Goal: Task Accomplishment & Management: Use online tool/utility

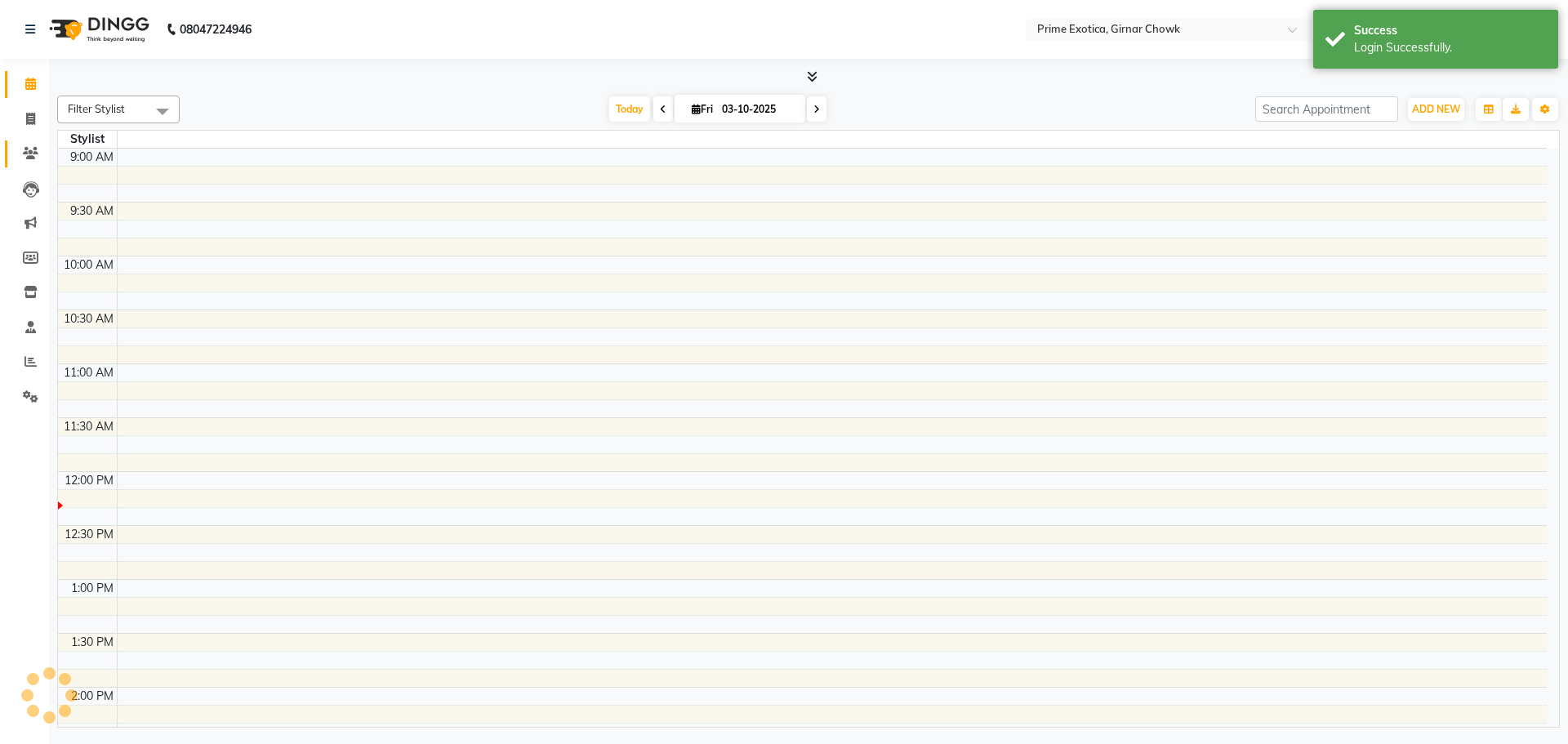
select select "en"
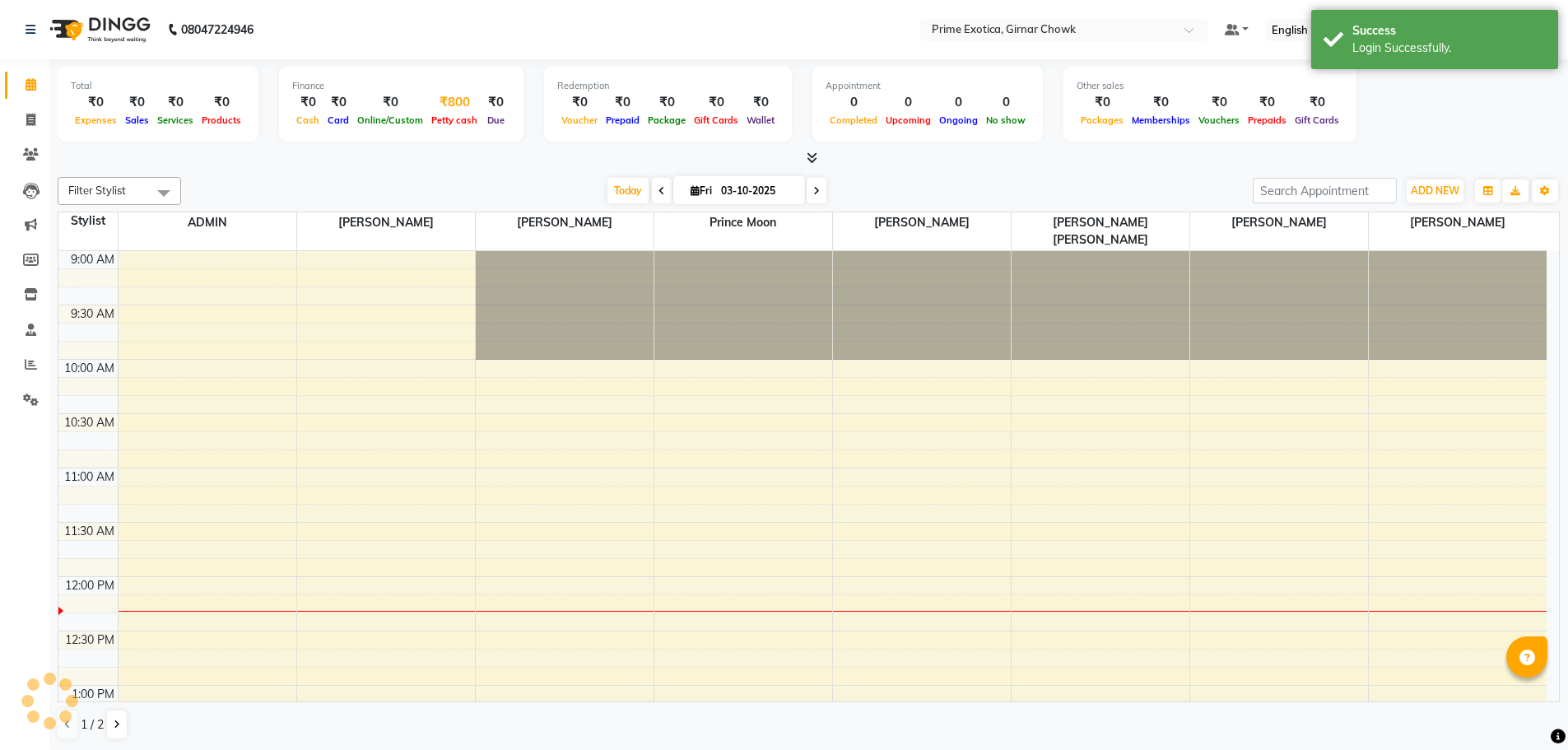
click at [440, 107] on div "₹800" at bounding box center [454, 102] width 54 height 19
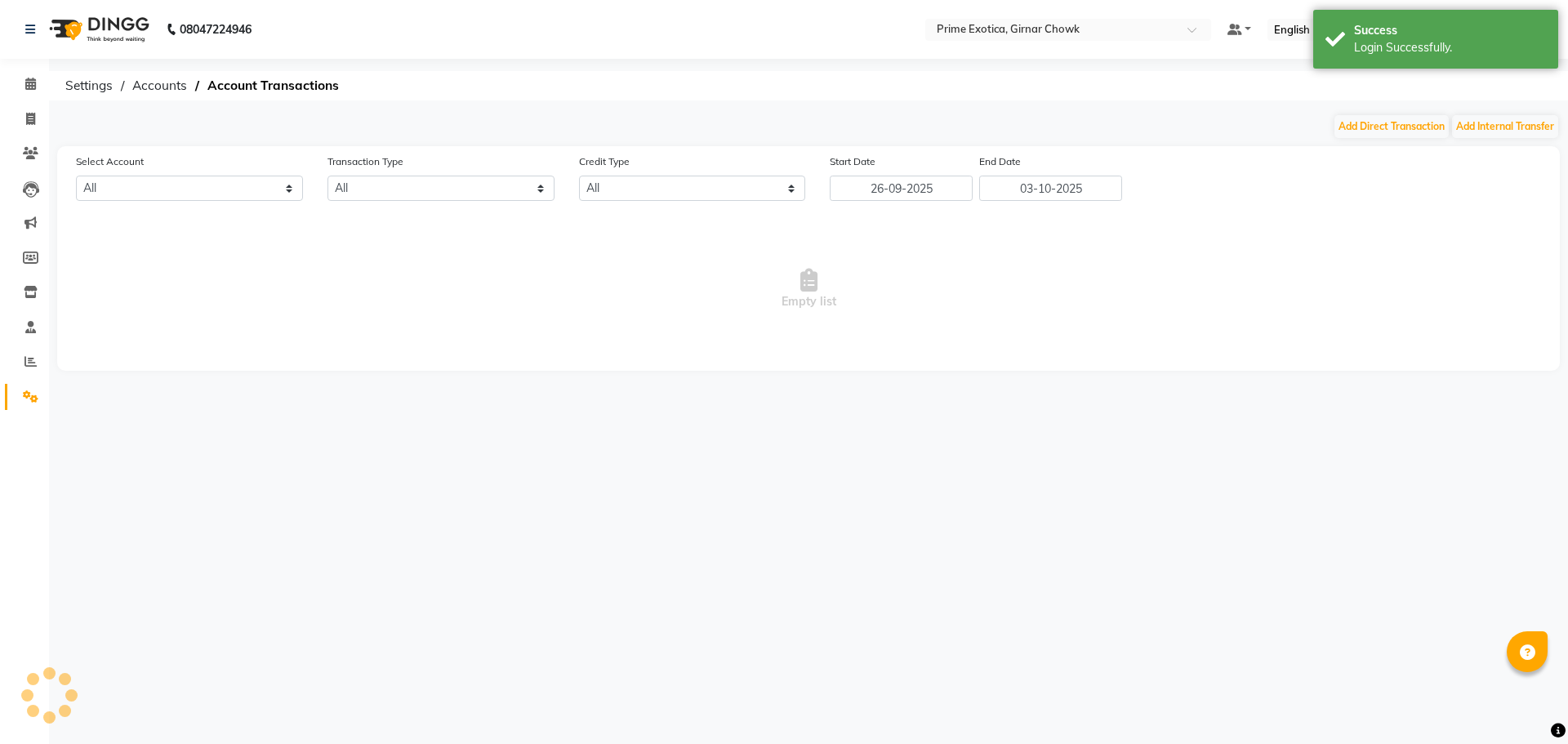
select select "4748"
click at [1477, 125] on button "Add Internal Transfer" at bounding box center [1505, 126] width 106 height 23
select select "internal transfer"
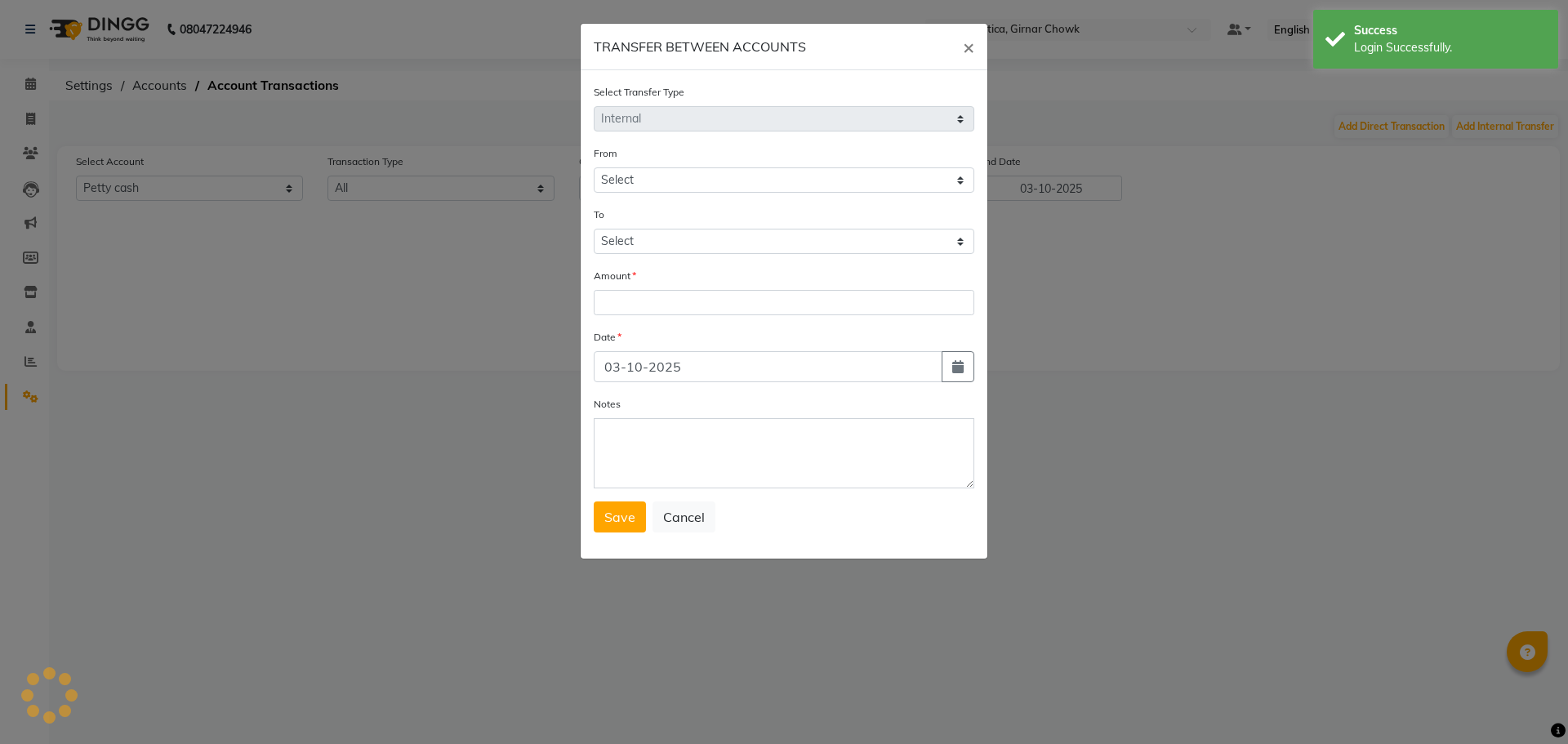
select select "4748"
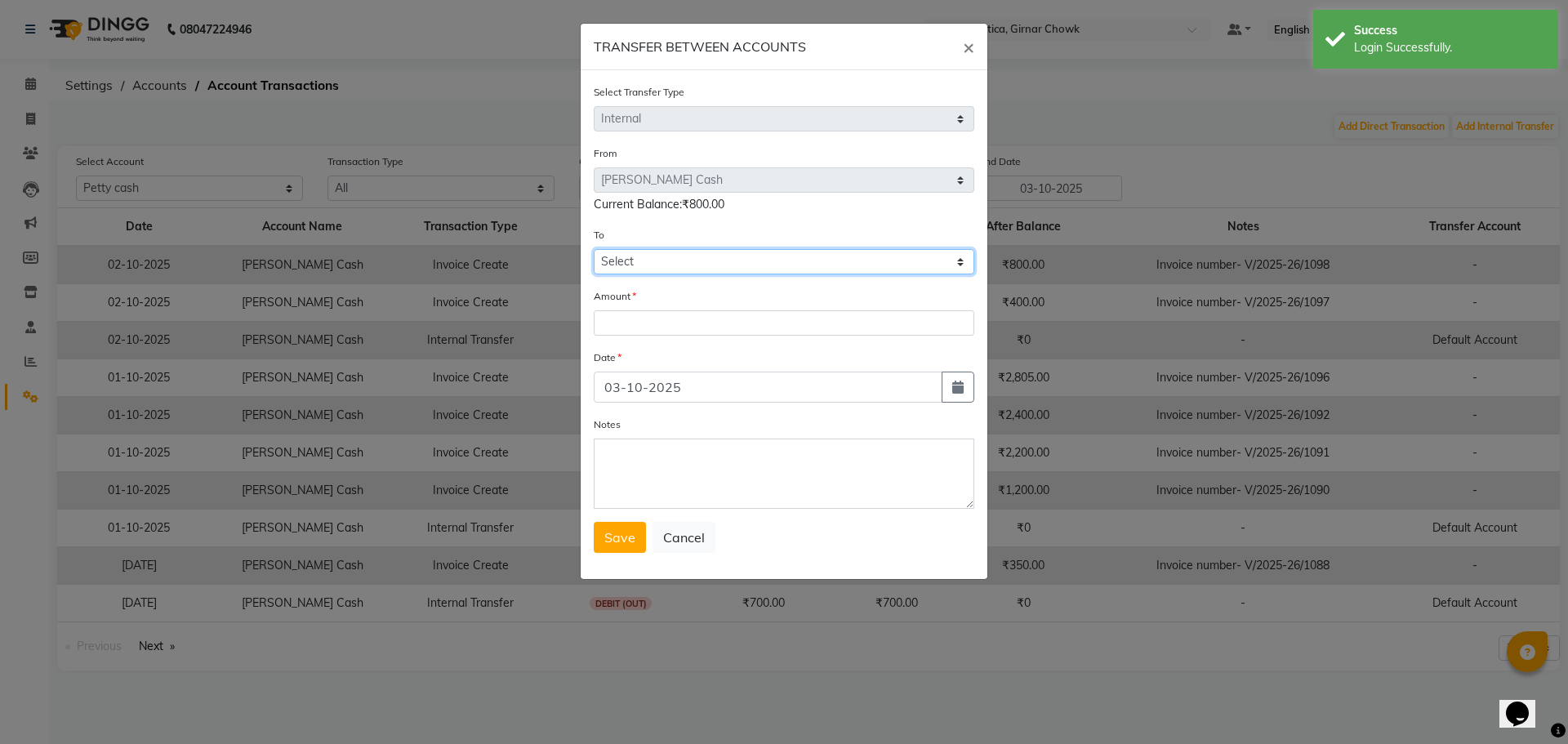
click at [636, 256] on select "Select [PERSON_NAME] Cash Default Account" at bounding box center [784, 262] width 381 height 25
select select "4749"
click at [594, 249] on select "Select [PERSON_NAME] Cash Default Account" at bounding box center [784, 262] width 381 height 25
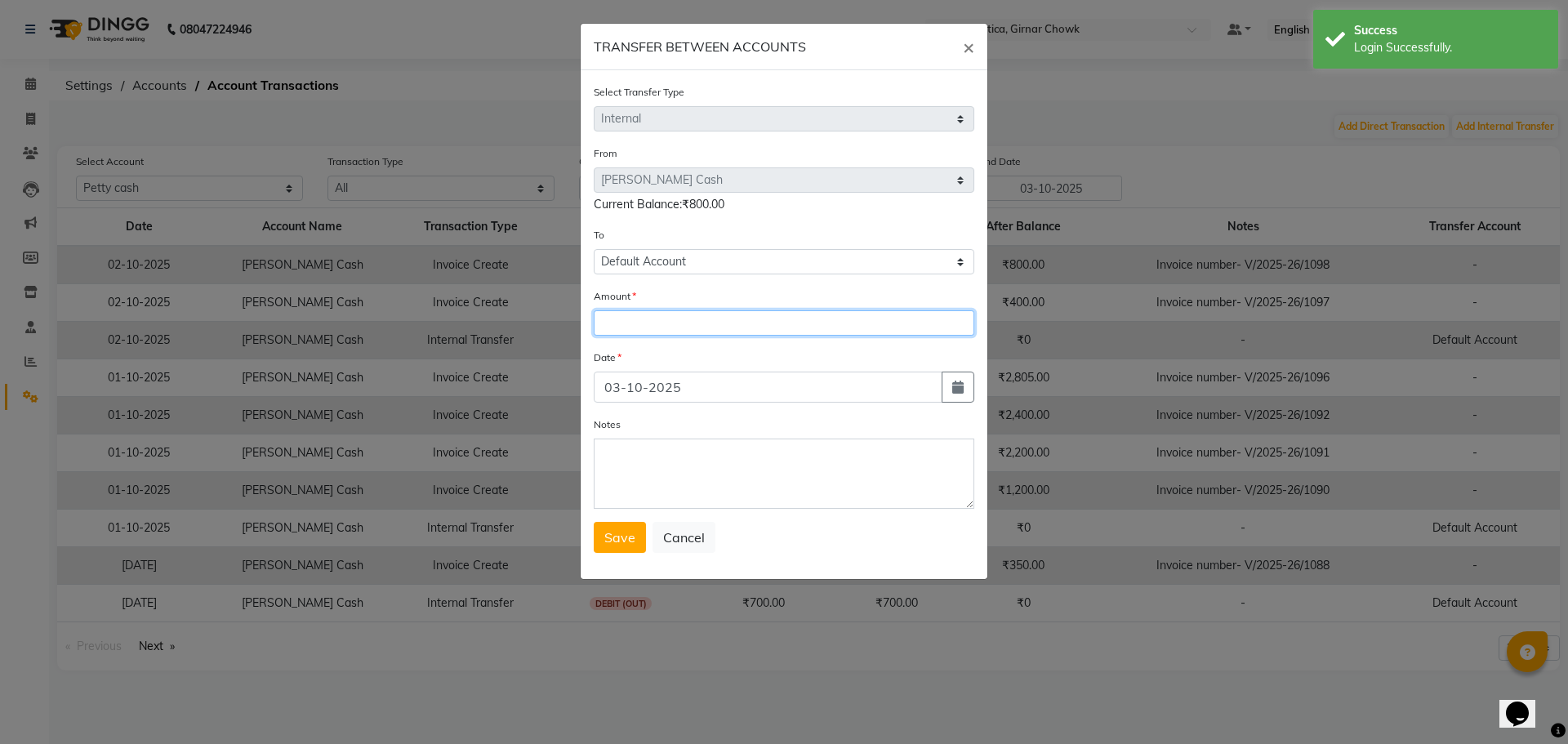
click at [642, 325] on input "number" at bounding box center [784, 323] width 381 height 25
type input "800"
click at [633, 528] on button "Save" at bounding box center [620, 537] width 52 height 31
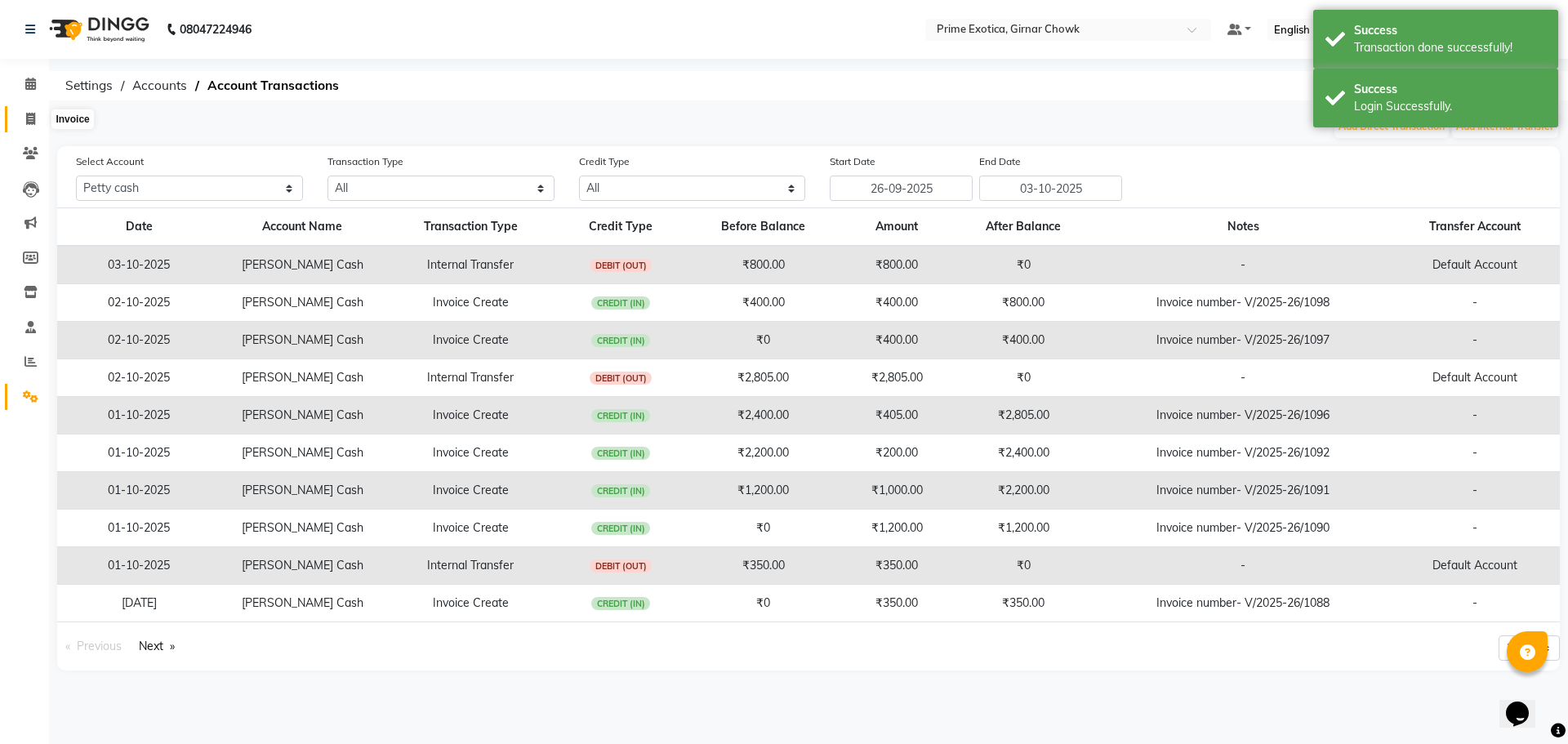
click at [34, 116] on icon at bounding box center [30, 118] width 9 height 13
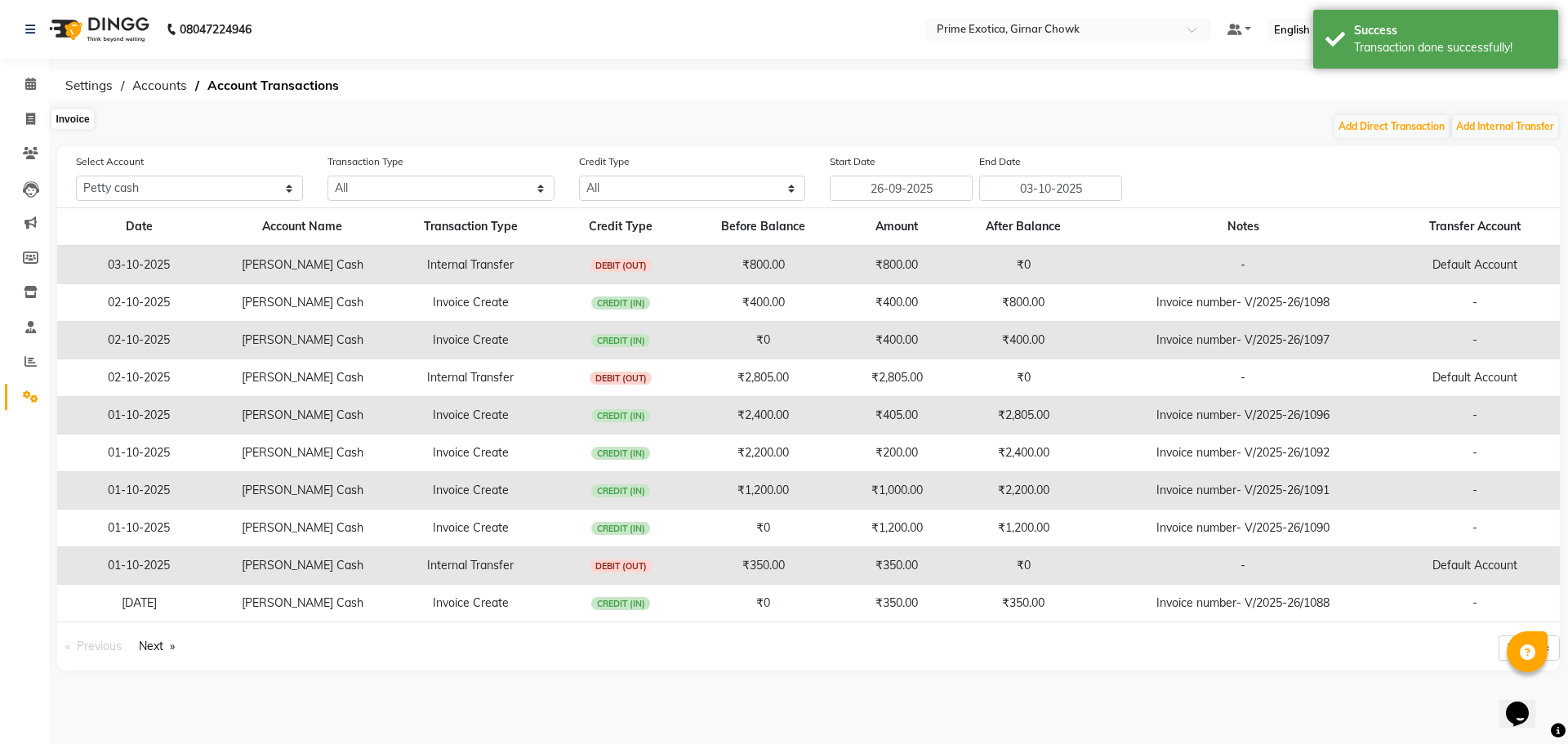
select select "service"
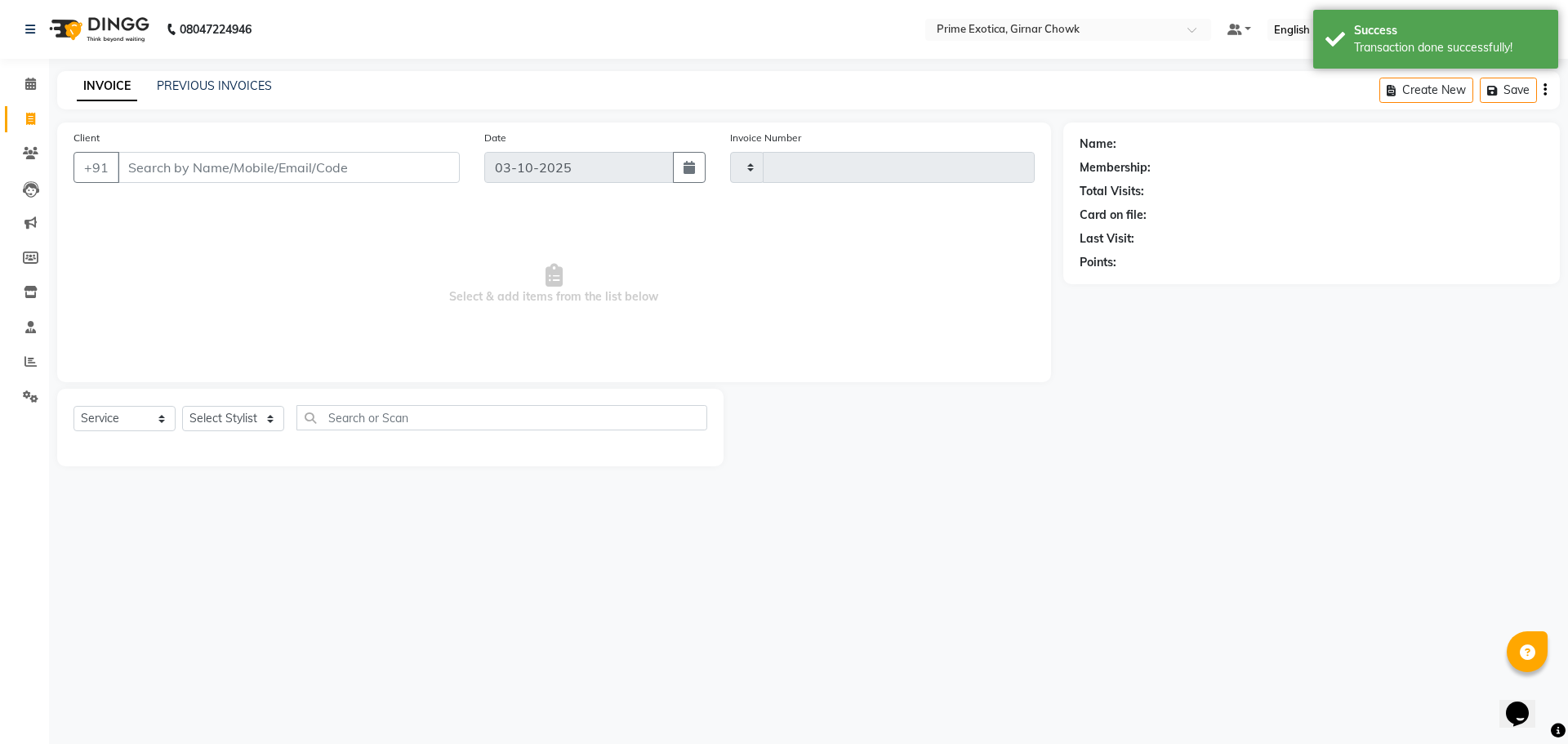
type input "1102"
select select "5796"
click at [181, 171] on input "Client" at bounding box center [288, 167] width 342 height 31
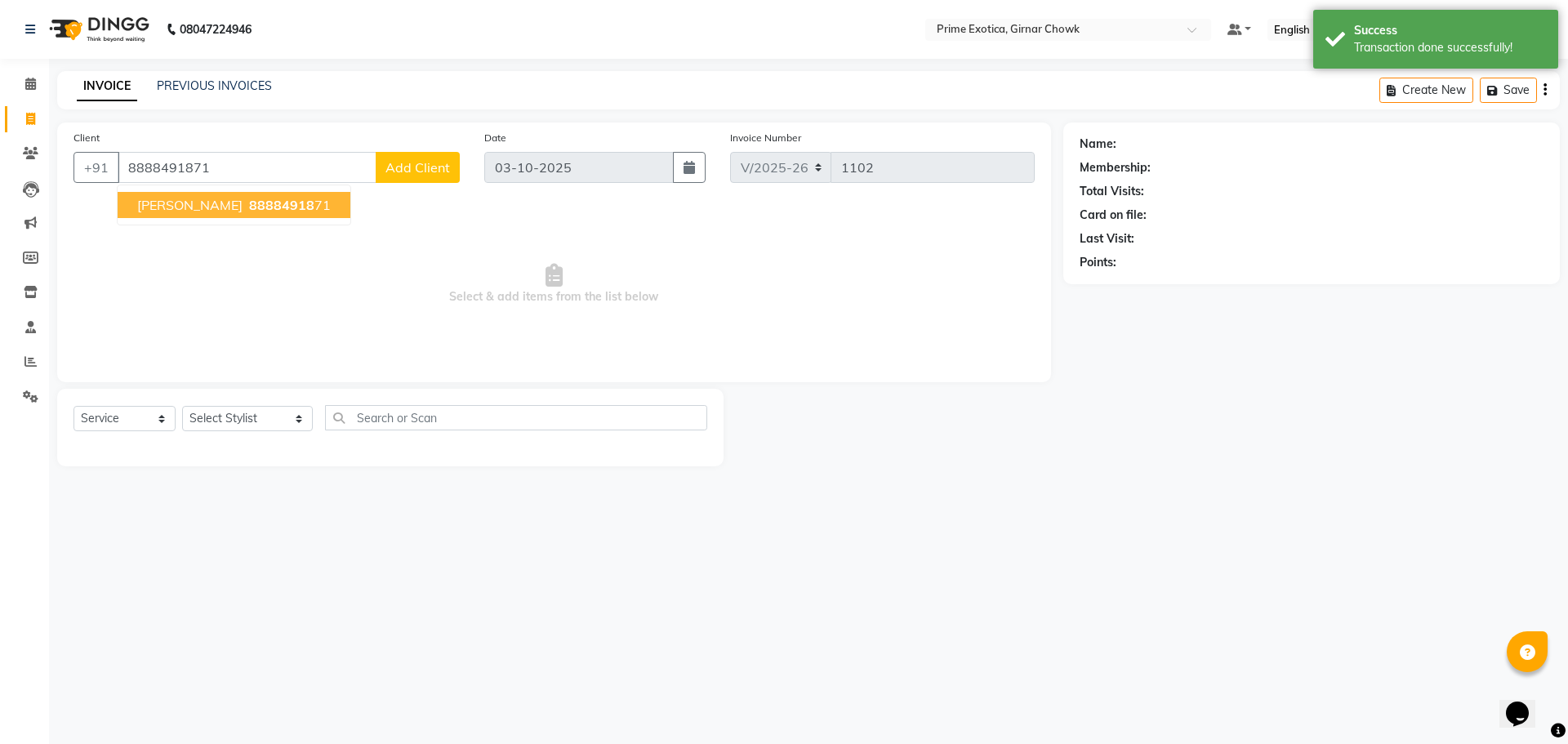
type input "8888491871"
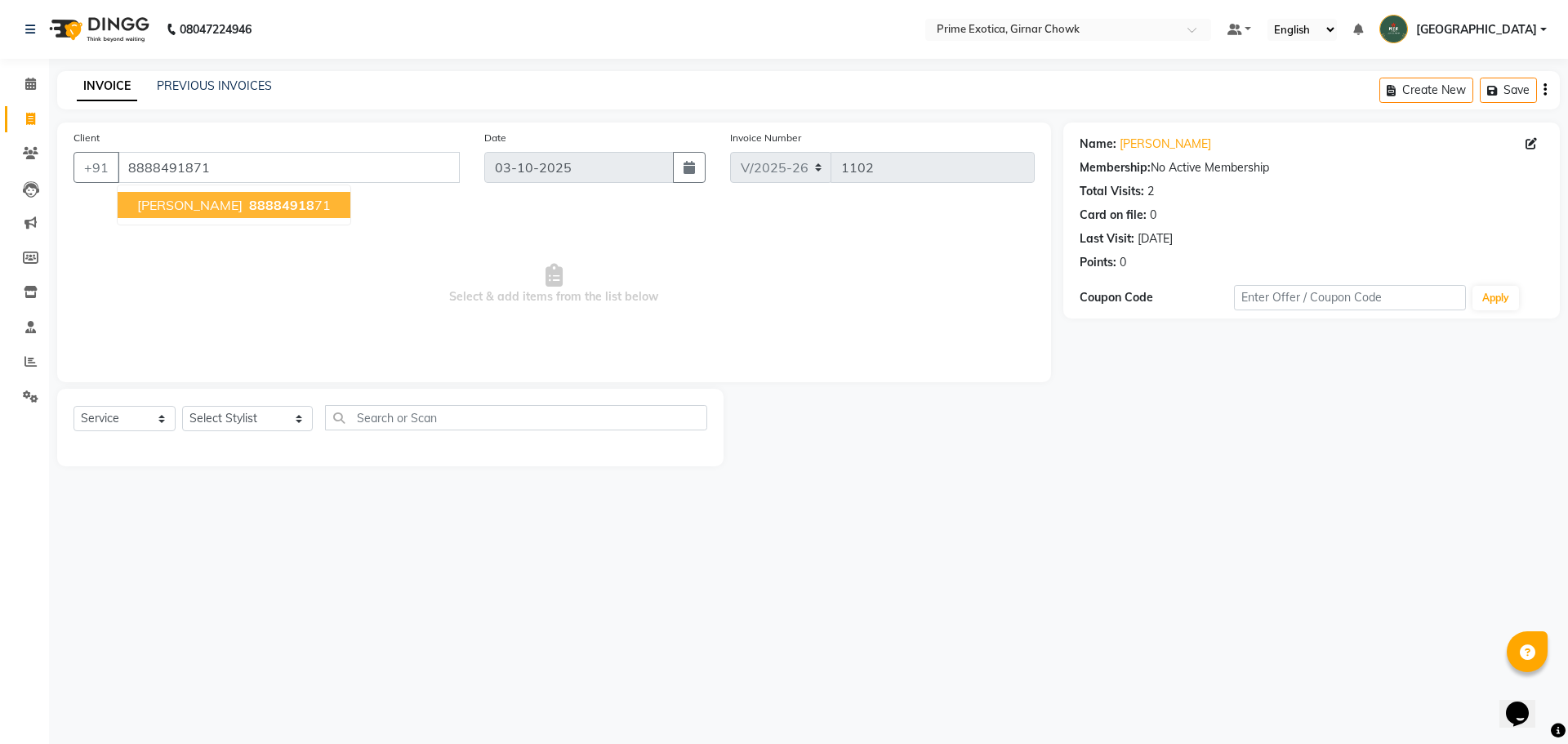
click at [249, 204] on span "88884918" at bounding box center [282, 205] width 65 height 16
click at [236, 422] on select "Select Stylist [PERSON_NAME] ADMIN [PERSON_NAME] [PERSON_NAME] [PERSON_NAME] [P…" at bounding box center [247, 419] width 131 height 25
select select "80005"
click at [182, 406] on select "Select Stylist [PERSON_NAME] ADMIN [PERSON_NAME] [PERSON_NAME] [PERSON_NAME] [P…" at bounding box center [247, 419] width 131 height 25
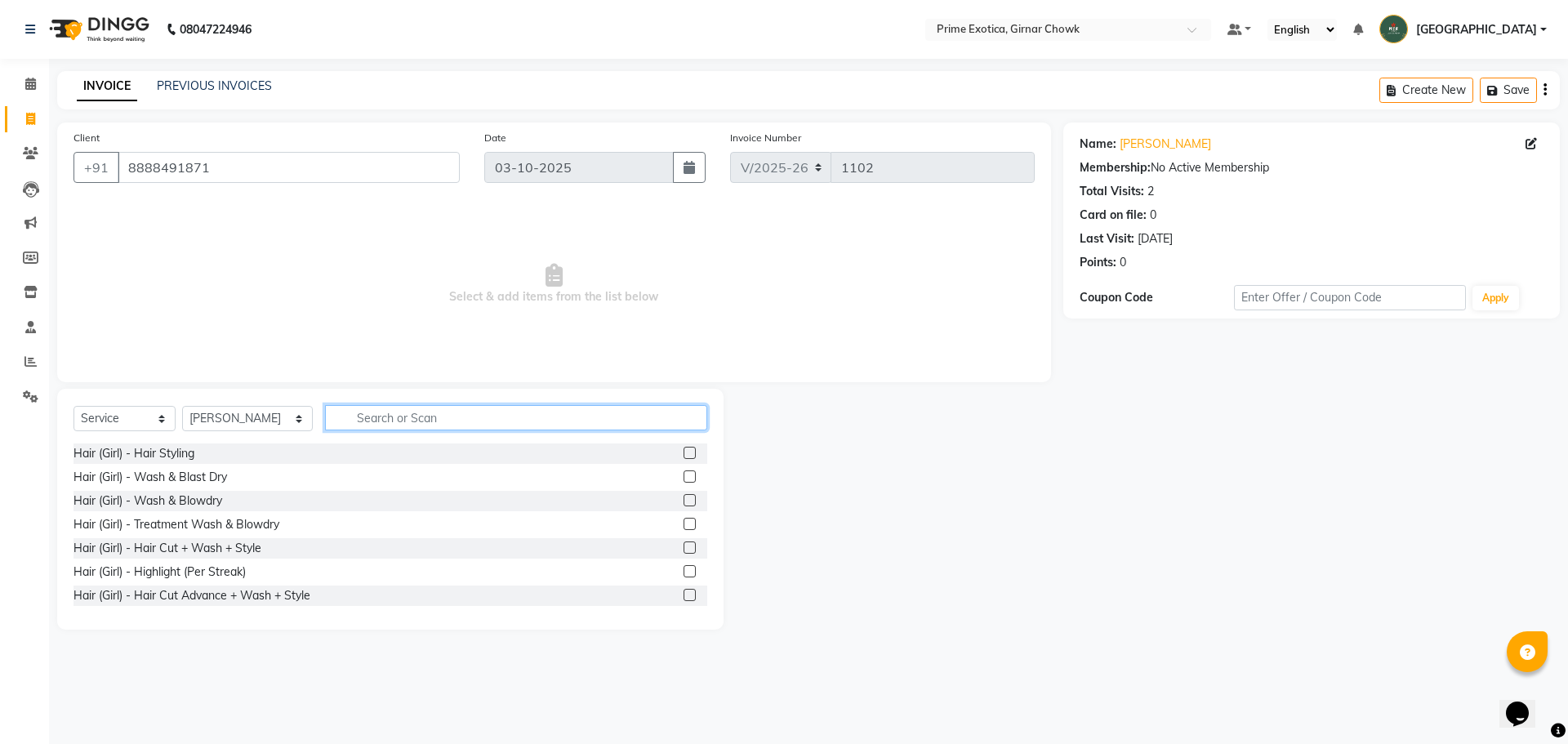
click at [368, 408] on input "text" at bounding box center [517, 418] width 382 height 25
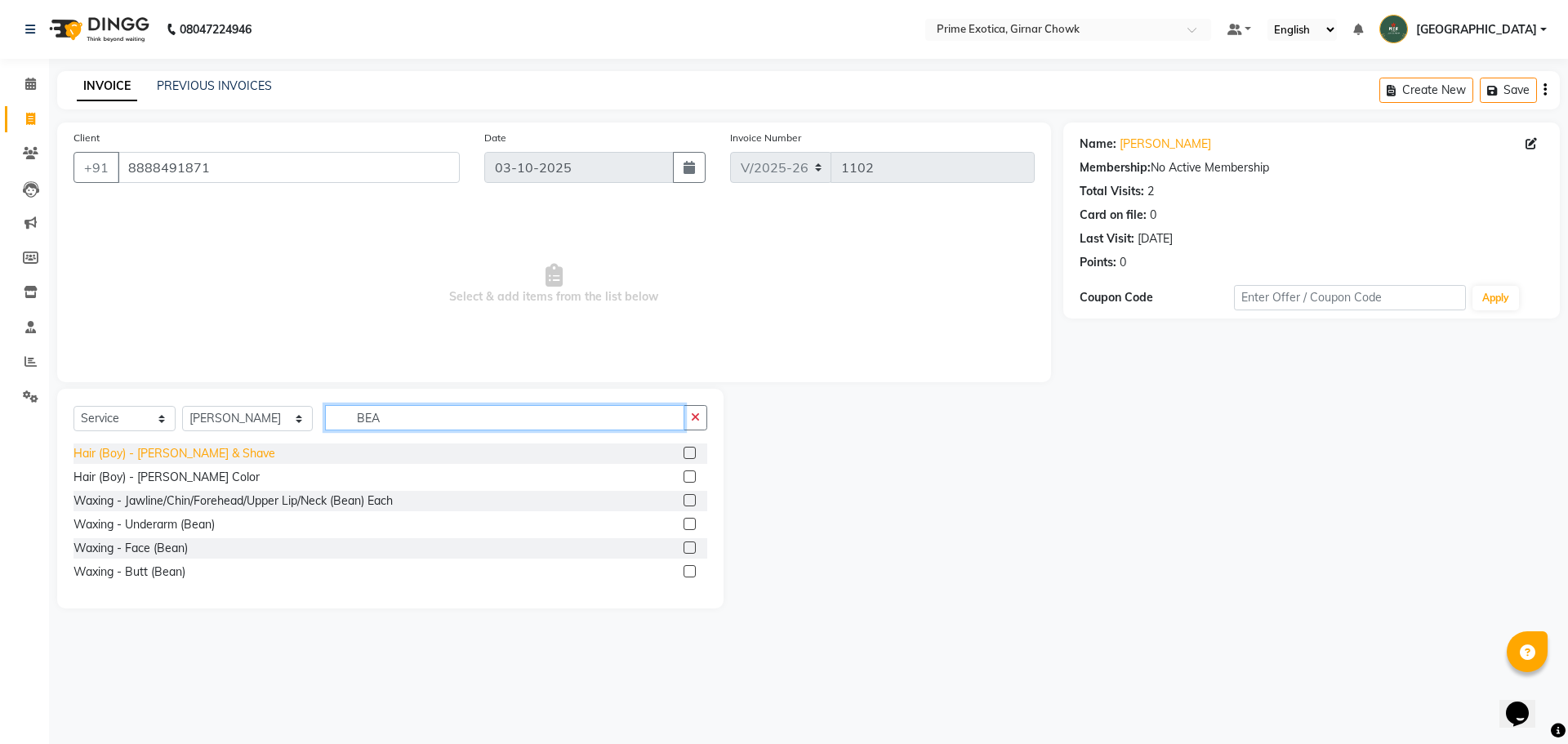
type input "BEA"
click at [166, 455] on div "Hair (Boy) - [PERSON_NAME] & Shave" at bounding box center [174, 454] width 202 height 17
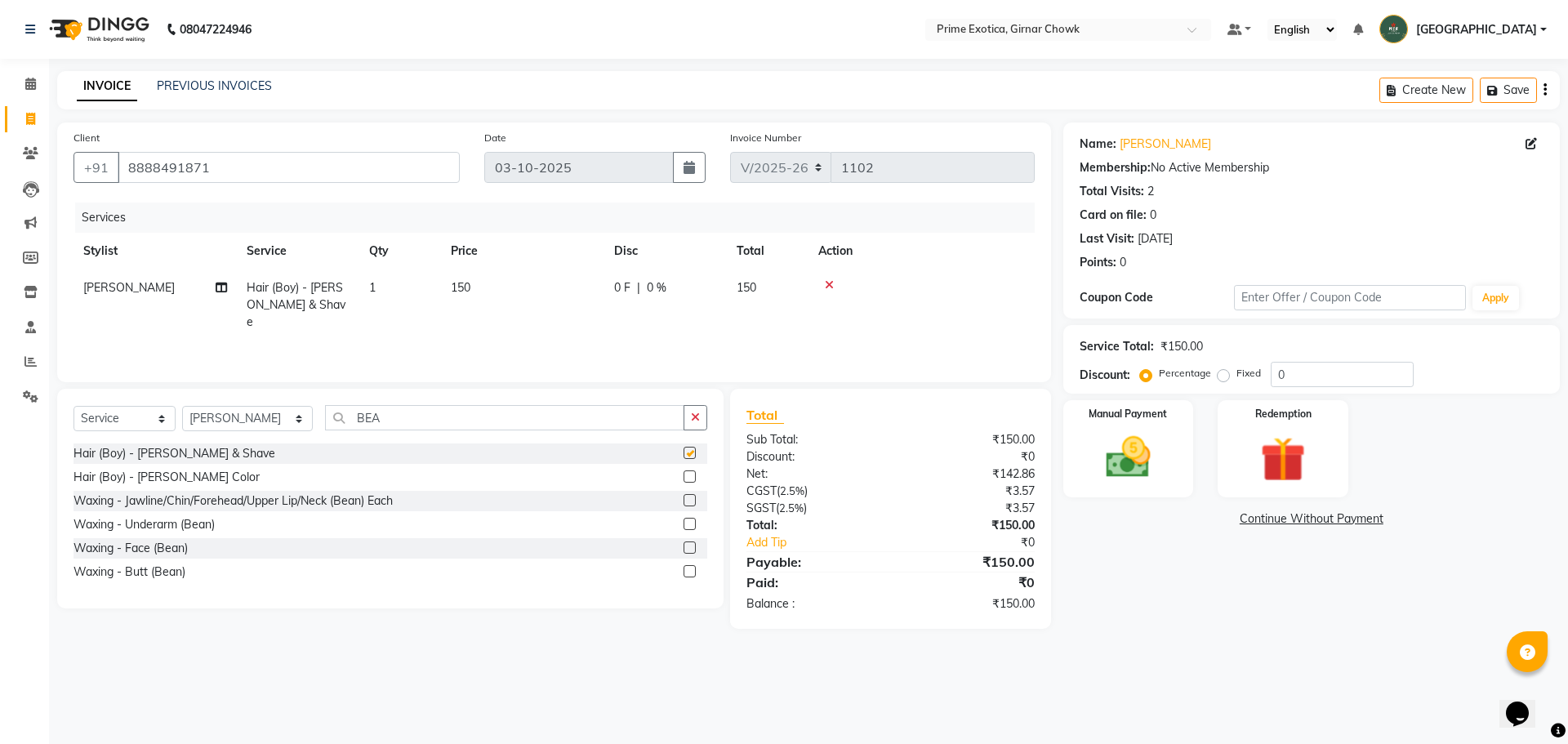
checkbox input "false"
click at [1133, 453] on img at bounding box center [1128, 457] width 76 height 54
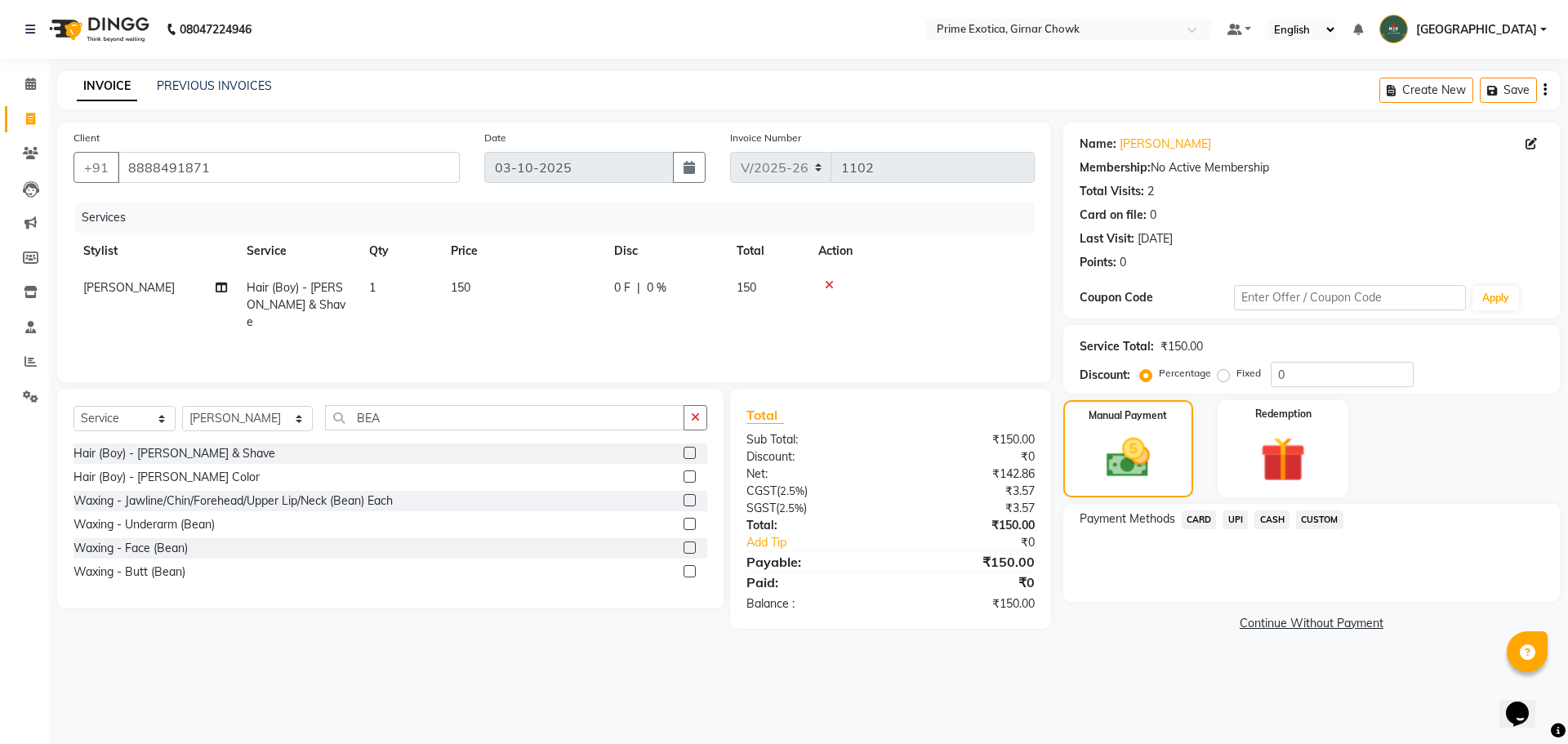
click at [1233, 518] on span "UPI" at bounding box center [1235, 520] width 25 height 18
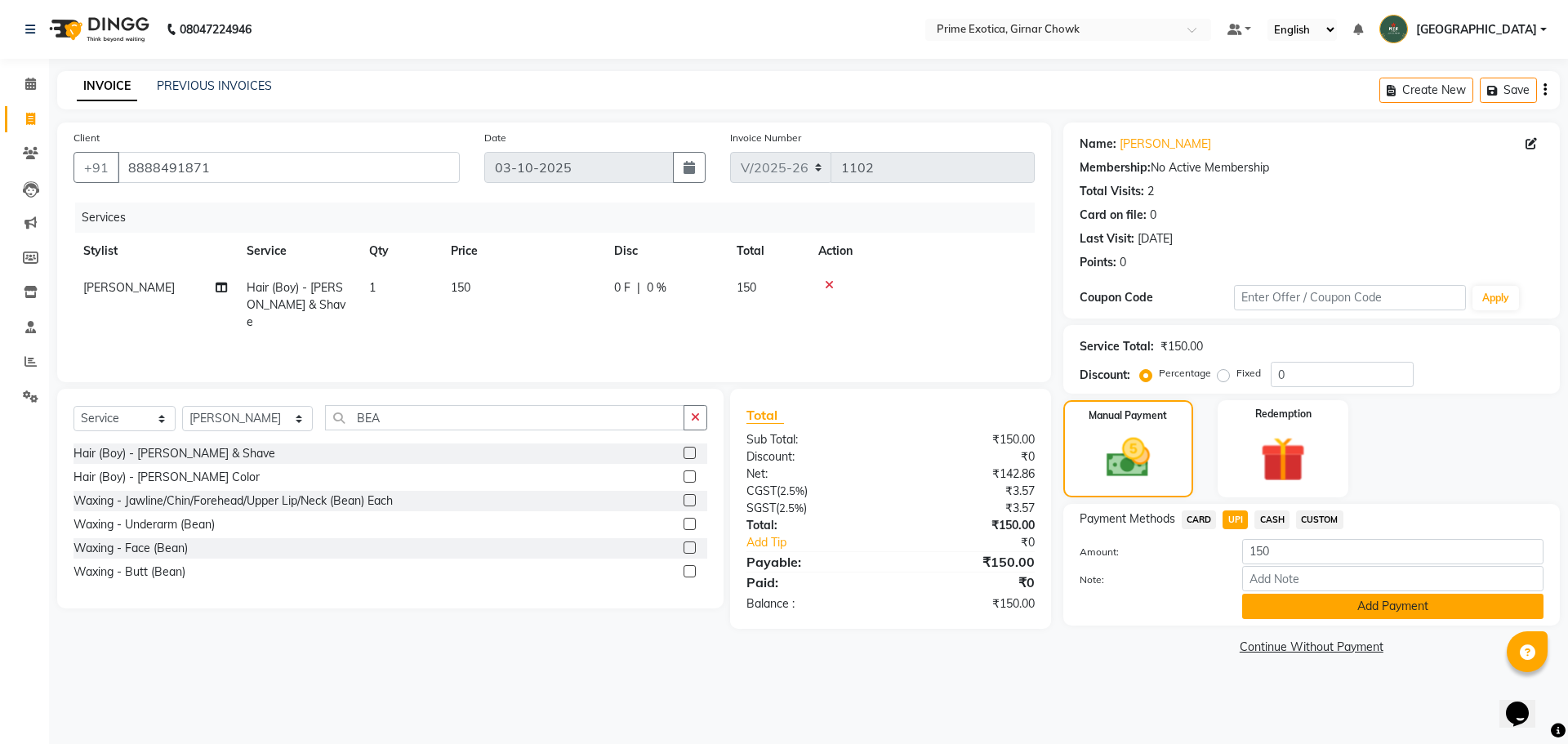
click at [1381, 611] on button "Add Payment" at bounding box center [1392, 606] width 301 height 25
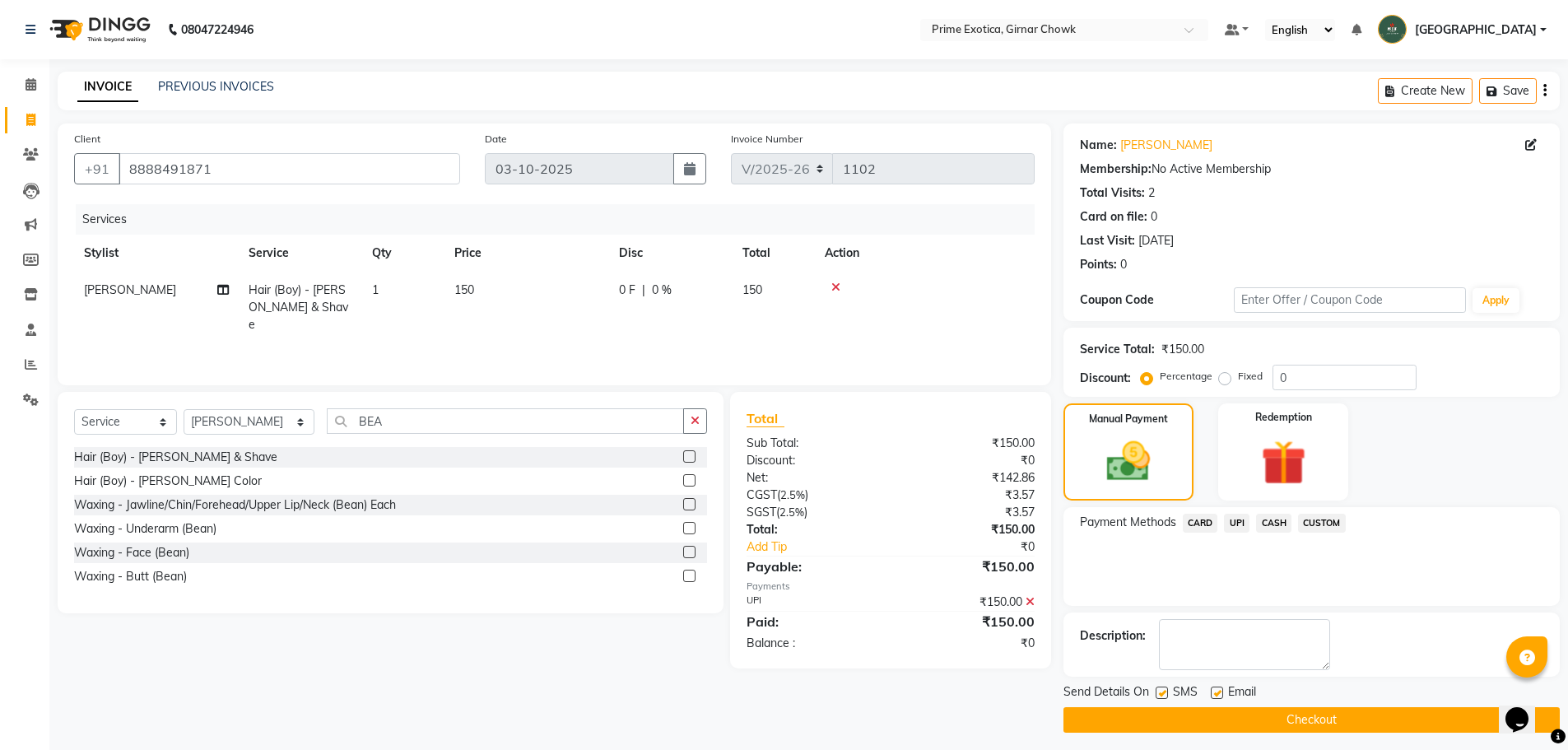
click at [1372, 713] on button "Checkout" at bounding box center [1311, 720] width 496 height 25
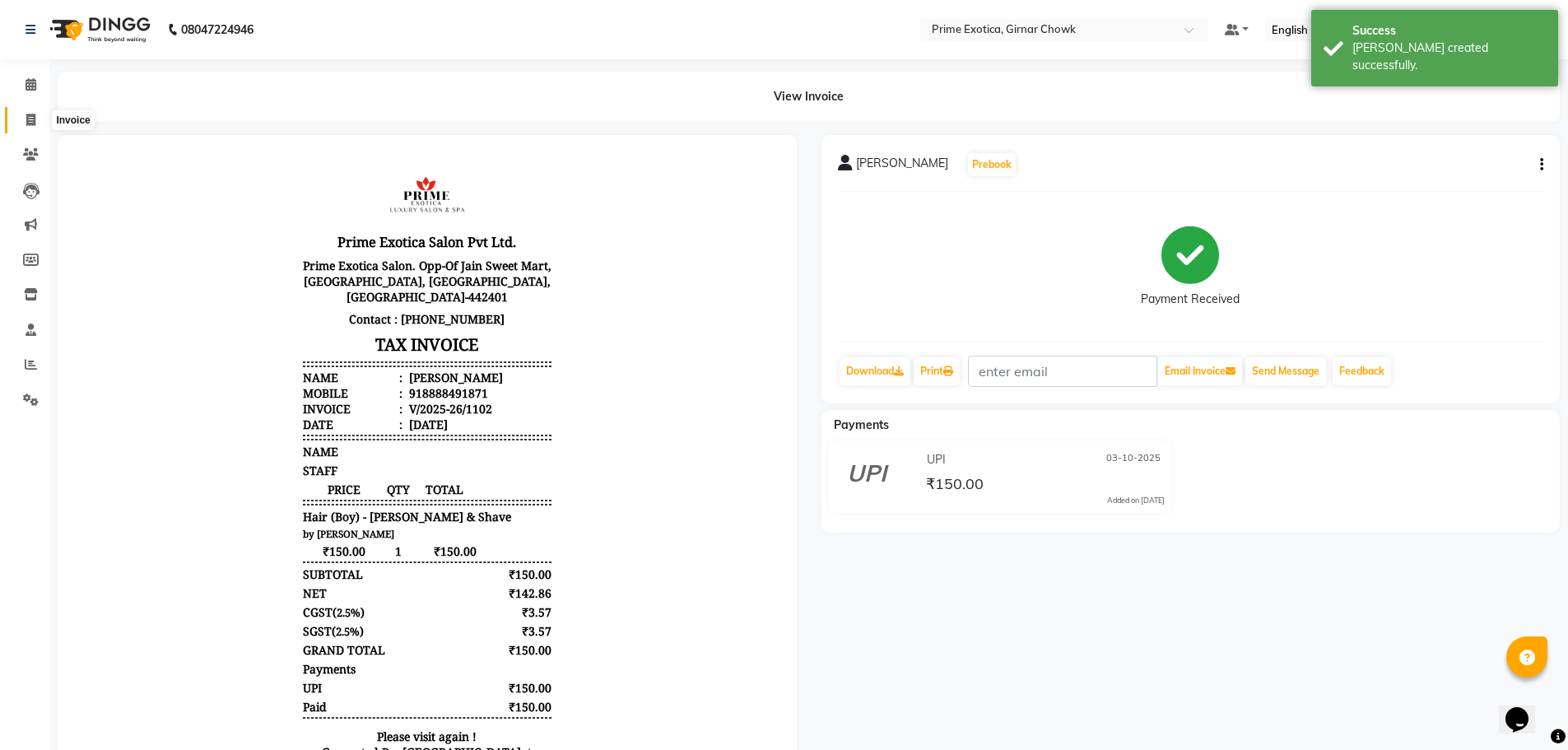
click at [36, 118] on span at bounding box center [30, 120] width 29 height 19
select select "service"
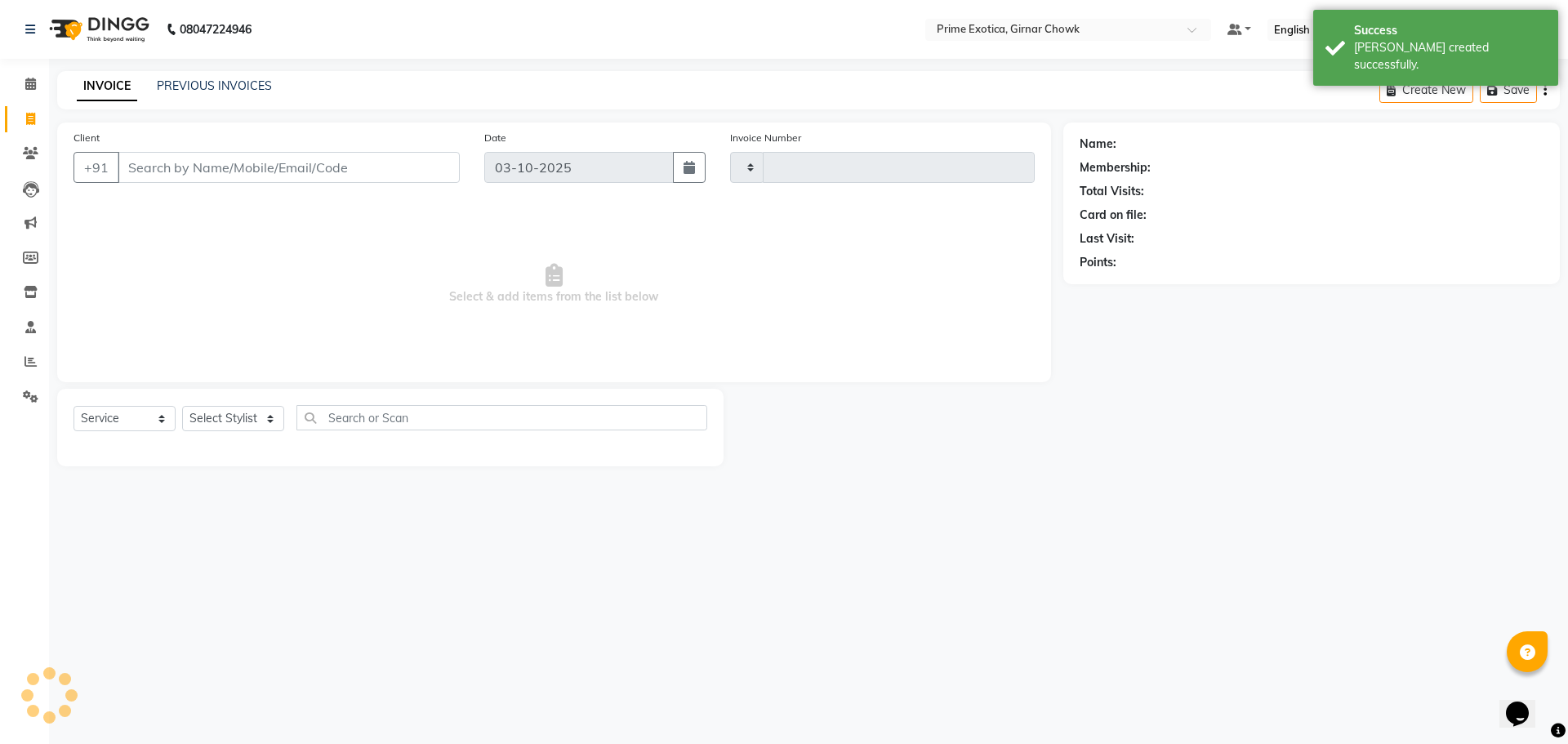
type input "1103"
select select "5796"
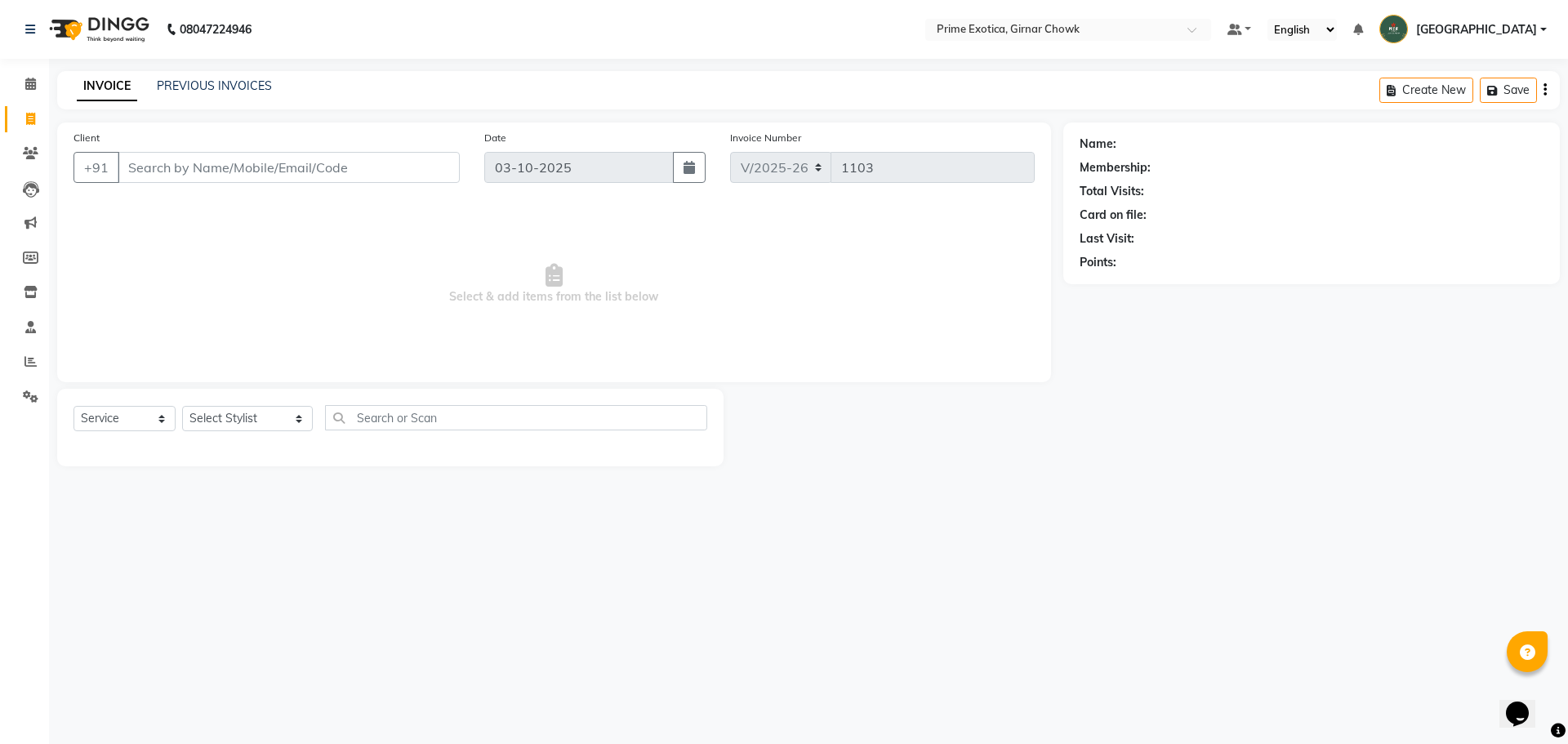
click at [221, 73] on div "INVOICE PREVIOUS INVOICES Create New Save" at bounding box center [808, 91] width 1503 height 39
click at [221, 80] on link "PREVIOUS INVOICES" at bounding box center [214, 86] width 115 height 15
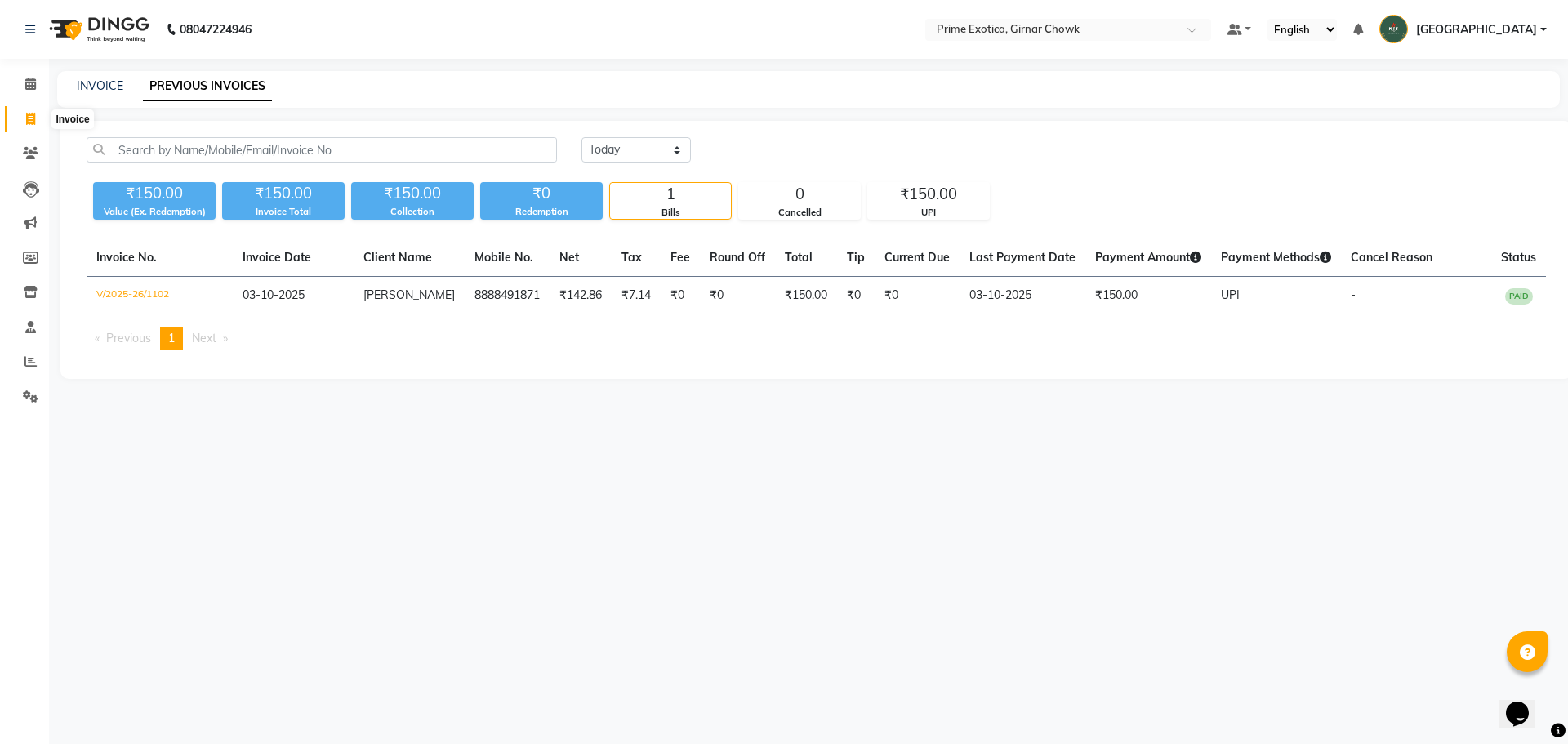
click at [30, 120] on icon at bounding box center [30, 118] width 9 height 13
select select "service"
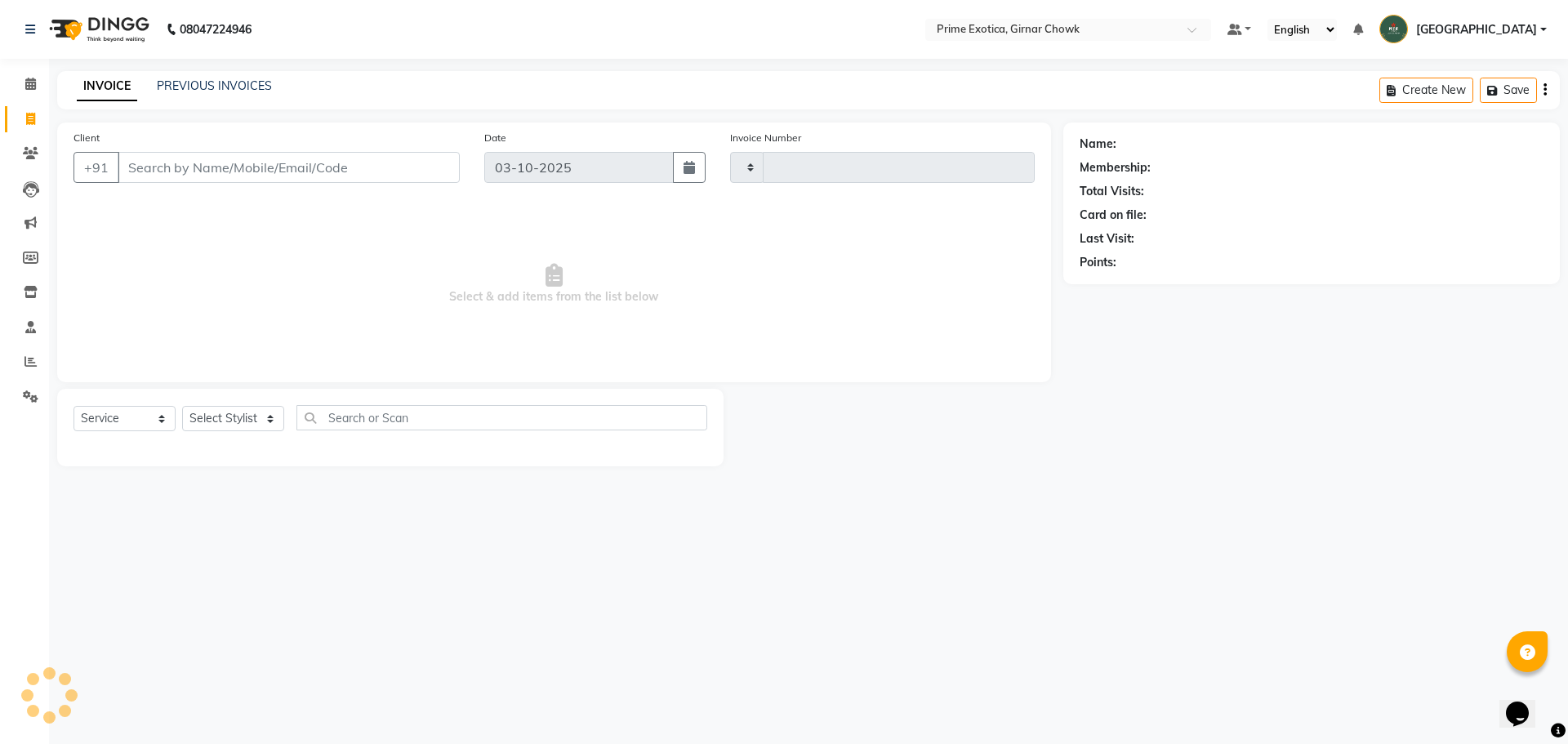
type input "1103"
select select "5796"
click at [427, 159] on input "Client" at bounding box center [288, 167] width 342 height 31
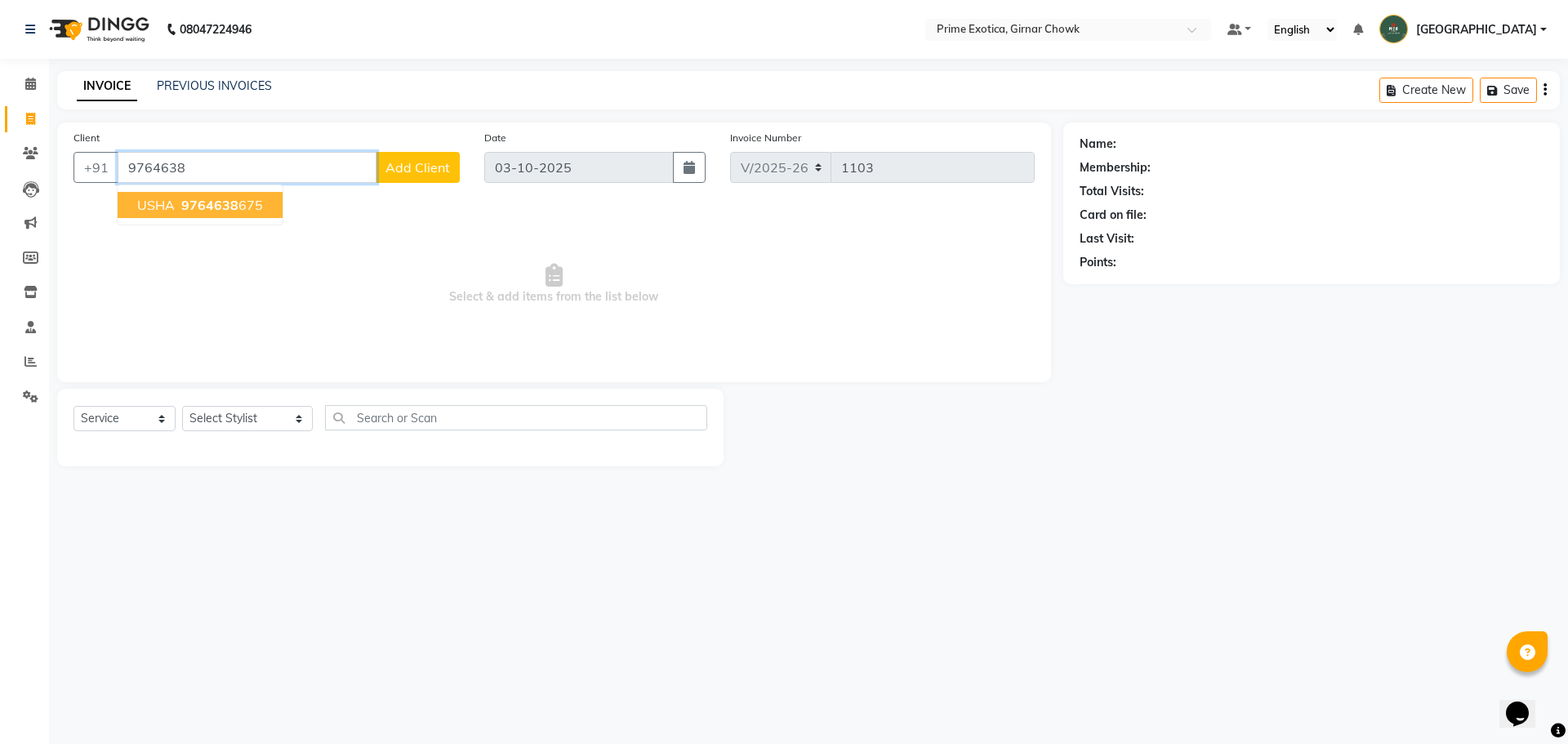
click at [217, 211] on span "9764638" at bounding box center [210, 205] width 57 height 16
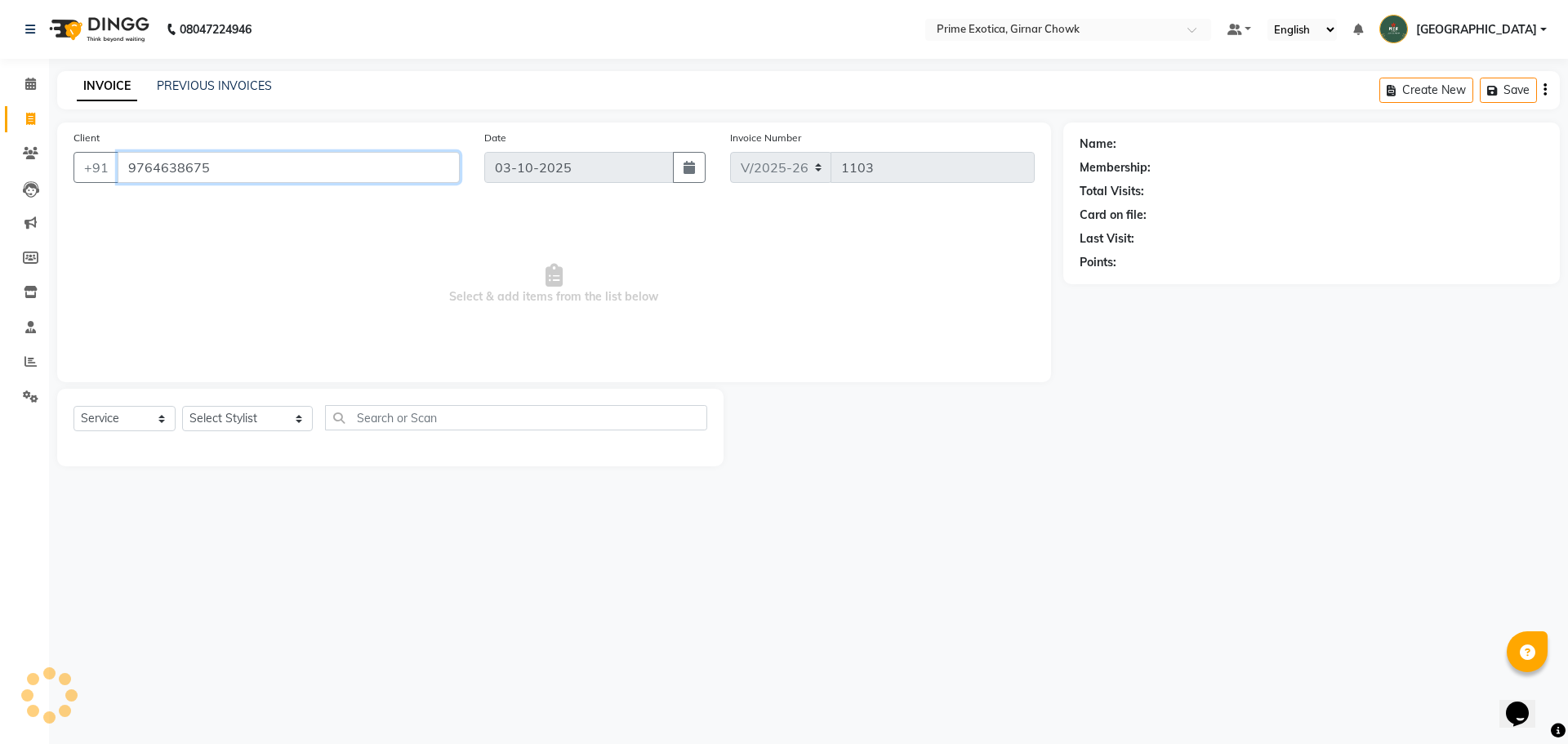
type input "9764638675"
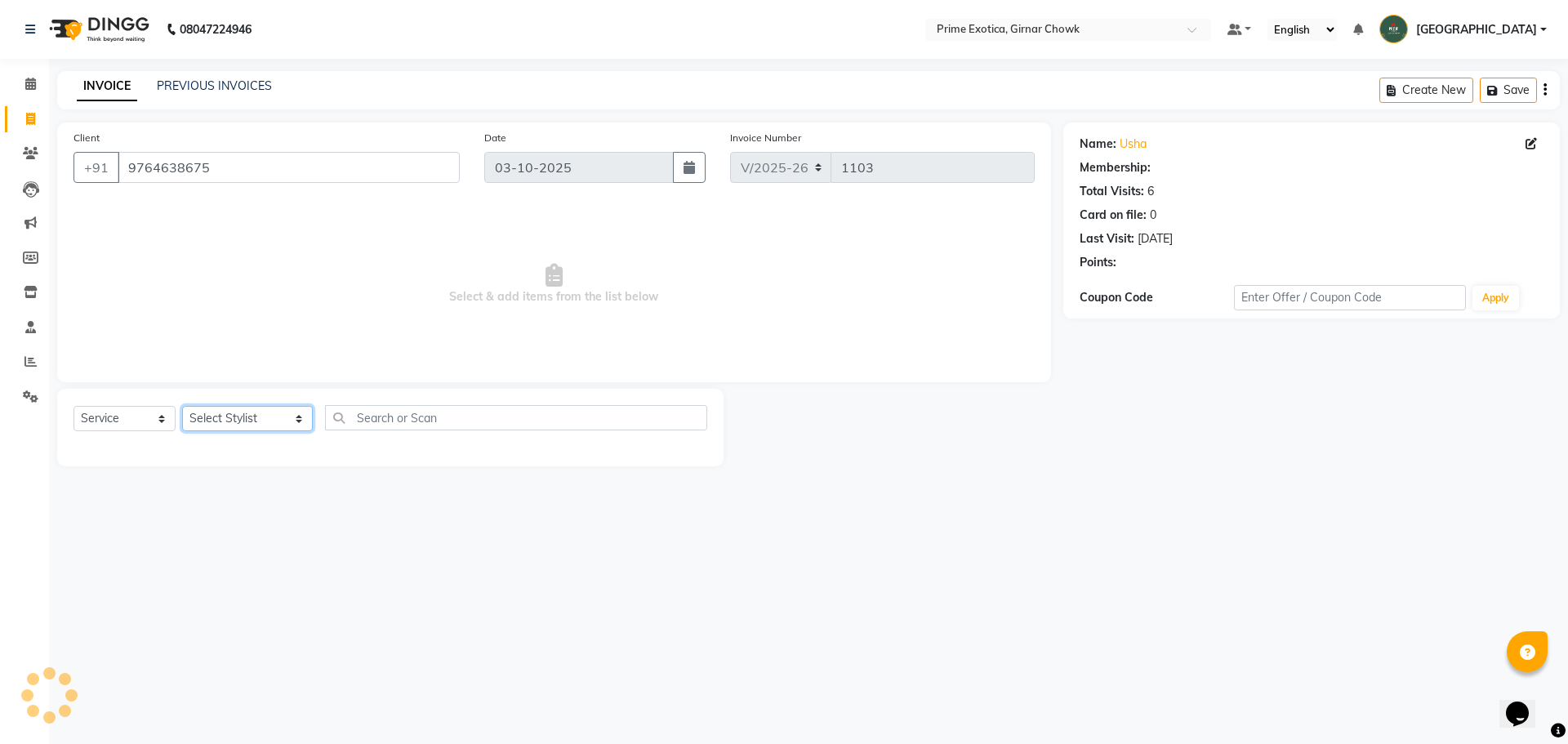
click at [210, 418] on select "Select Stylist [PERSON_NAME] ADMIN [PERSON_NAME] [PERSON_NAME] [PERSON_NAME] [P…" at bounding box center [247, 419] width 131 height 25
select select "92073"
click at [182, 406] on select "Select Stylist [PERSON_NAME] ADMIN [PERSON_NAME] [PERSON_NAME] [PERSON_NAME] [P…" at bounding box center [247, 419] width 131 height 25
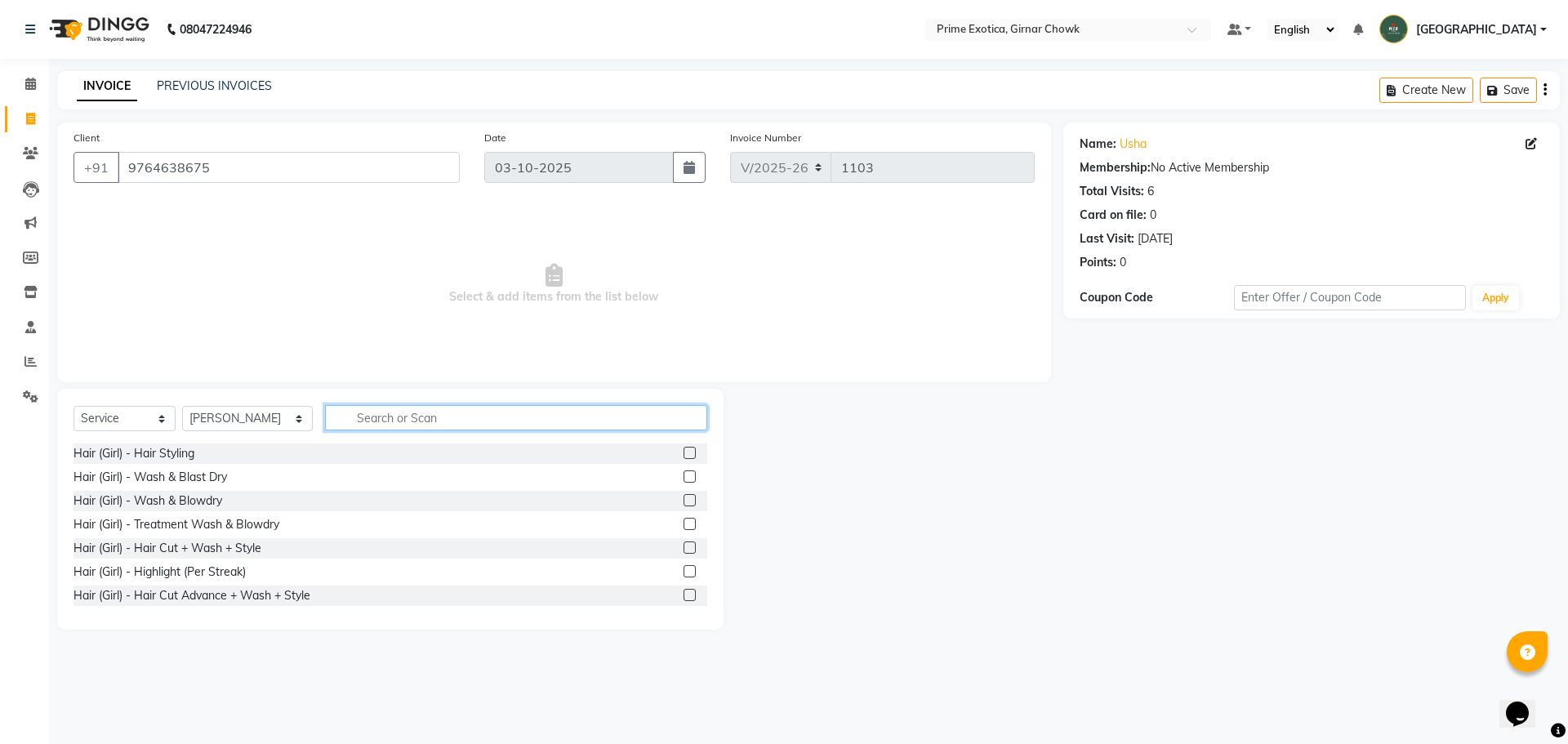
click at [357, 407] on input "text" at bounding box center [517, 418] width 382 height 25
type input "A"
type input "WASH"
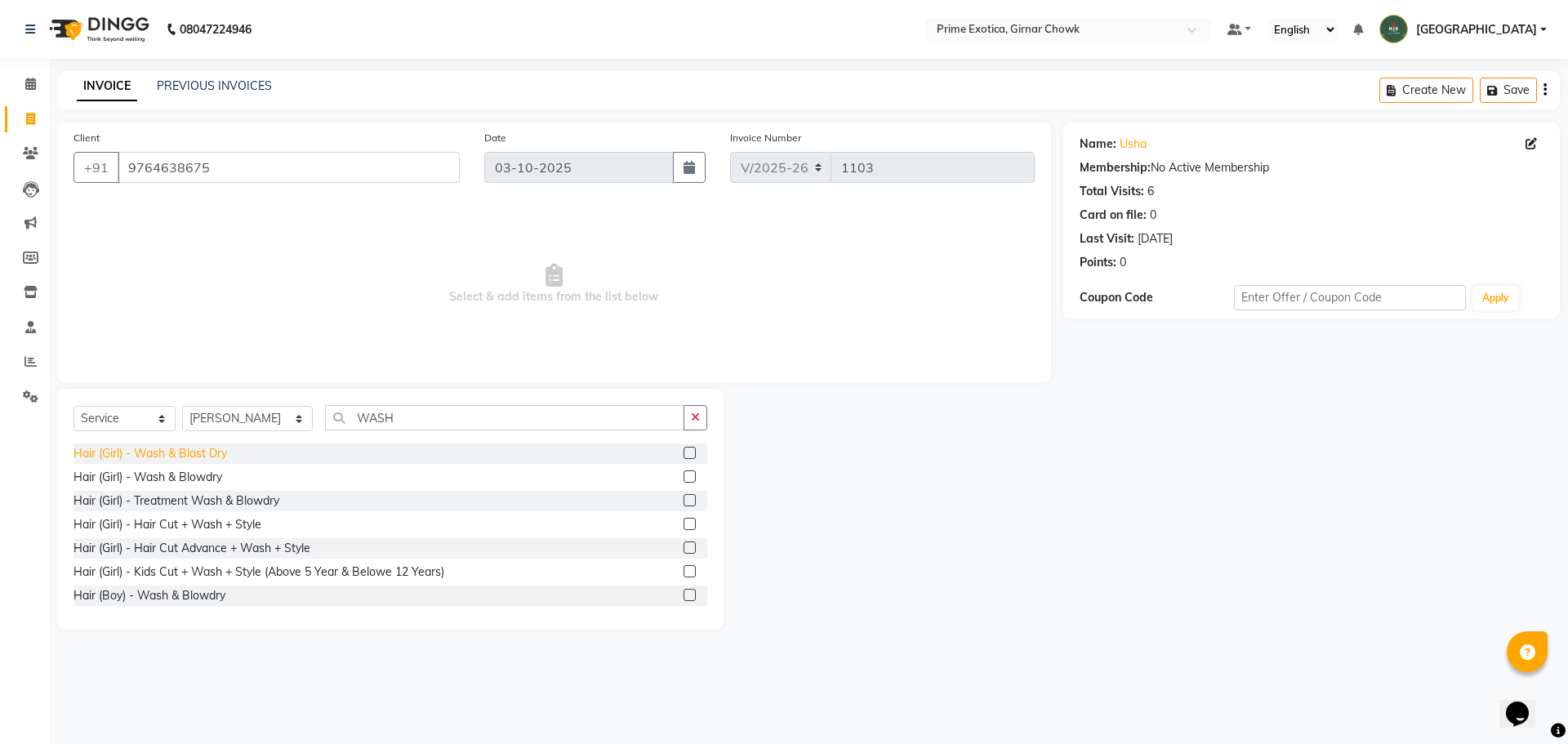
click at [190, 455] on div "Hair (Girl) - Wash & Blast Dry" at bounding box center [150, 454] width 153 height 17
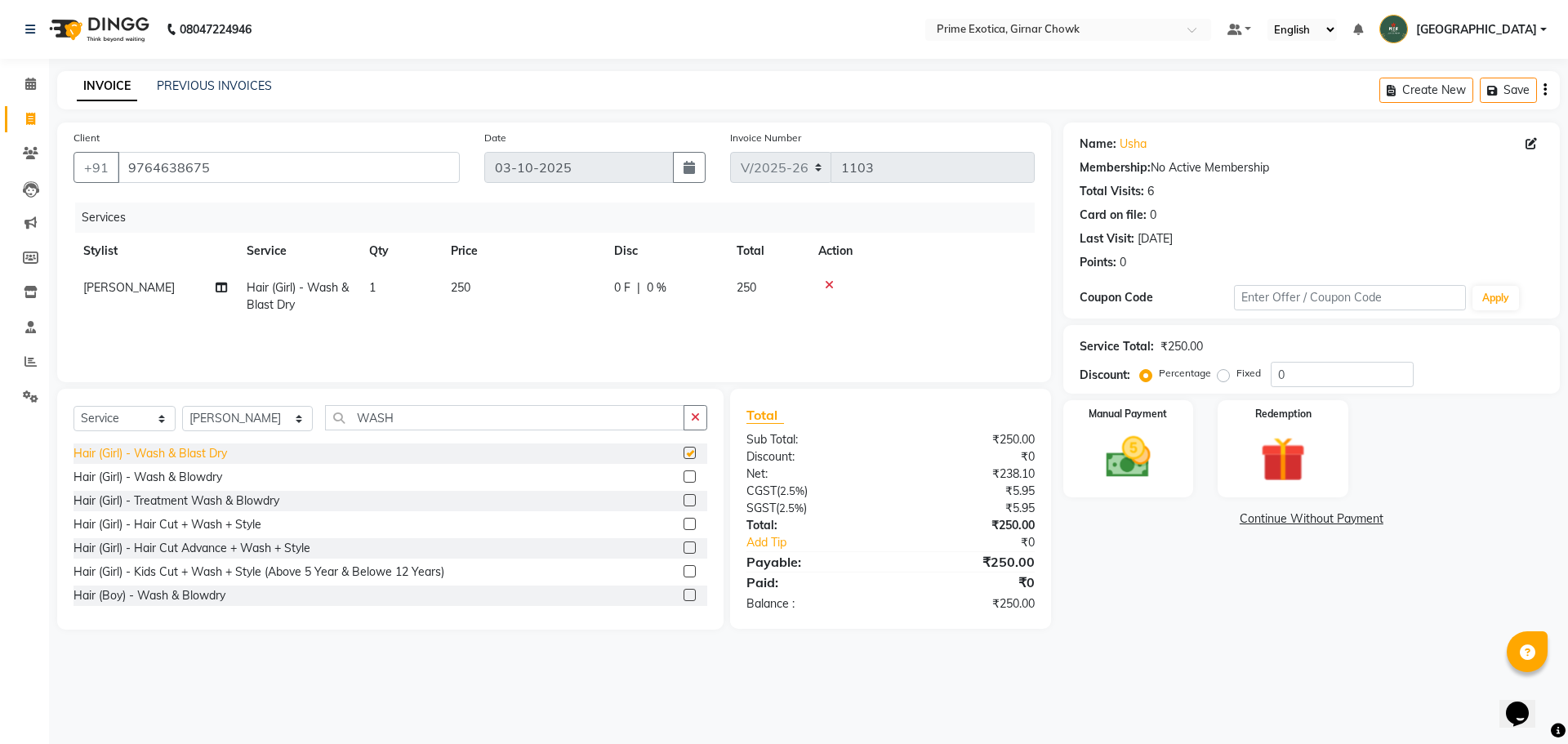
checkbox input "false"
click at [470, 289] on span "250" at bounding box center [460, 288] width 19 height 15
select select "92073"
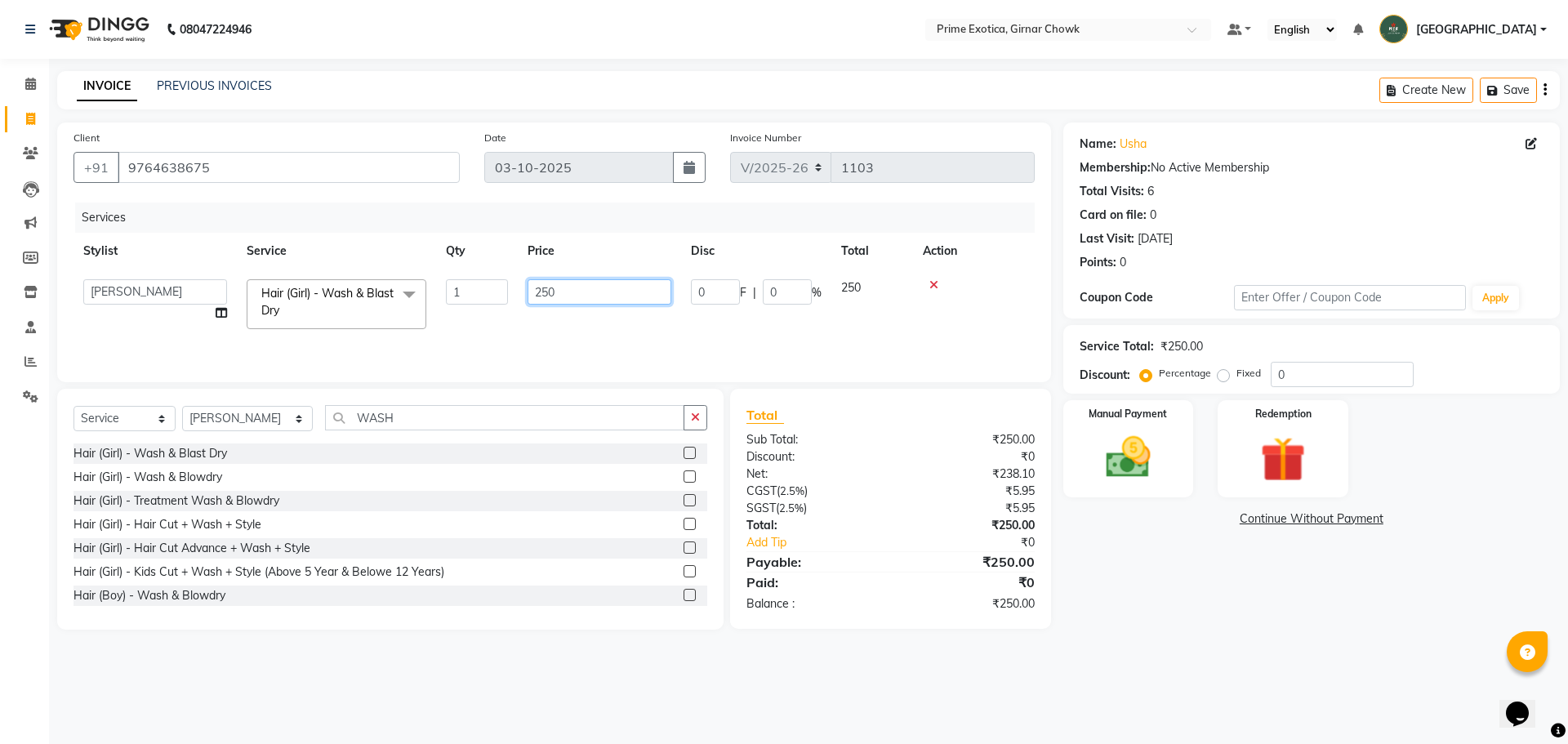
click at [548, 293] on input "250" at bounding box center [599, 292] width 143 height 25
type input "200"
click at [569, 317] on td "200" at bounding box center [599, 304] width 164 height 70
select select "92073"
click at [1114, 433] on img at bounding box center [1128, 457] width 76 height 54
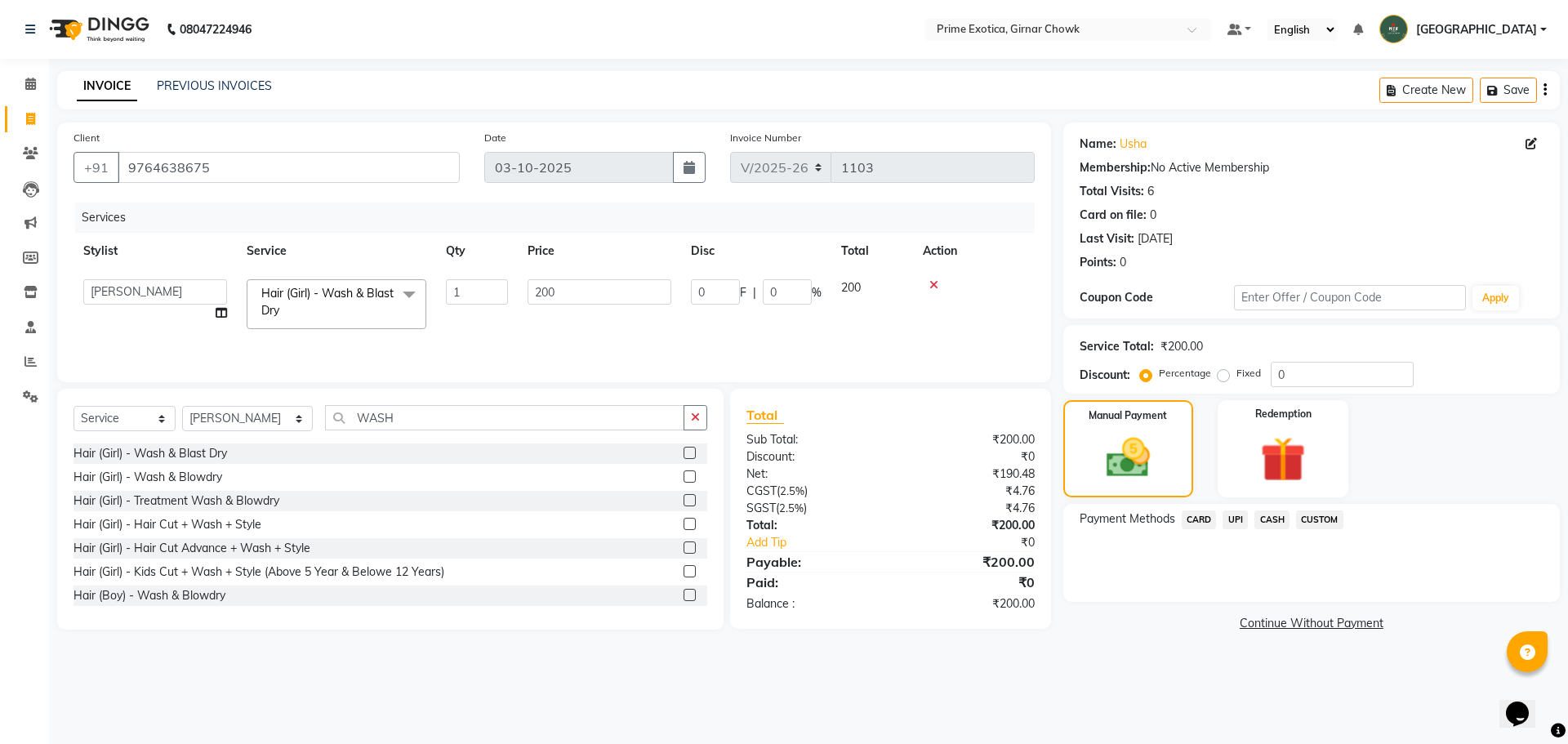
click at [1240, 516] on span "UPI" at bounding box center [1235, 520] width 25 height 18
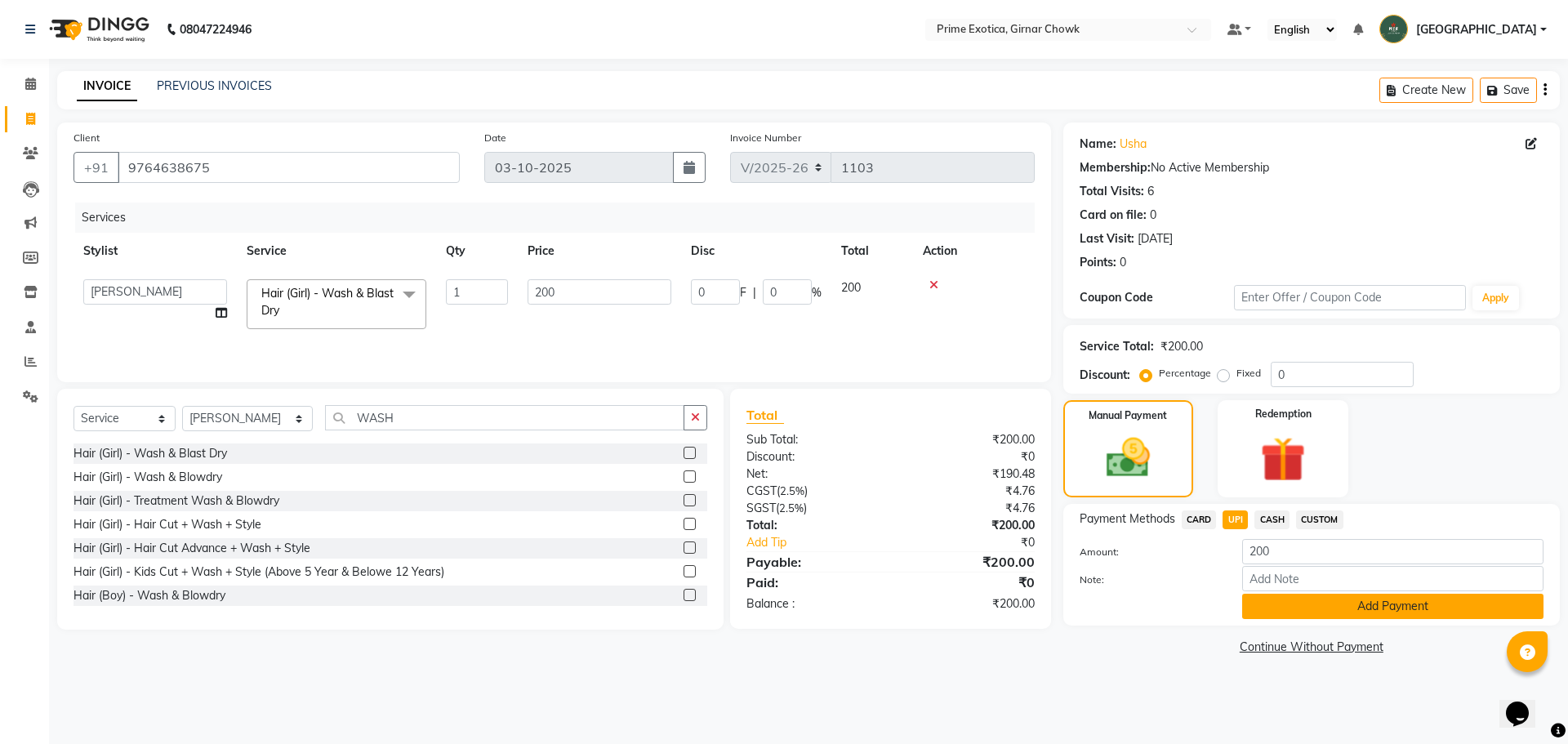
click at [1320, 609] on button "Add Payment" at bounding box center [1392, 606] width 301 height 25
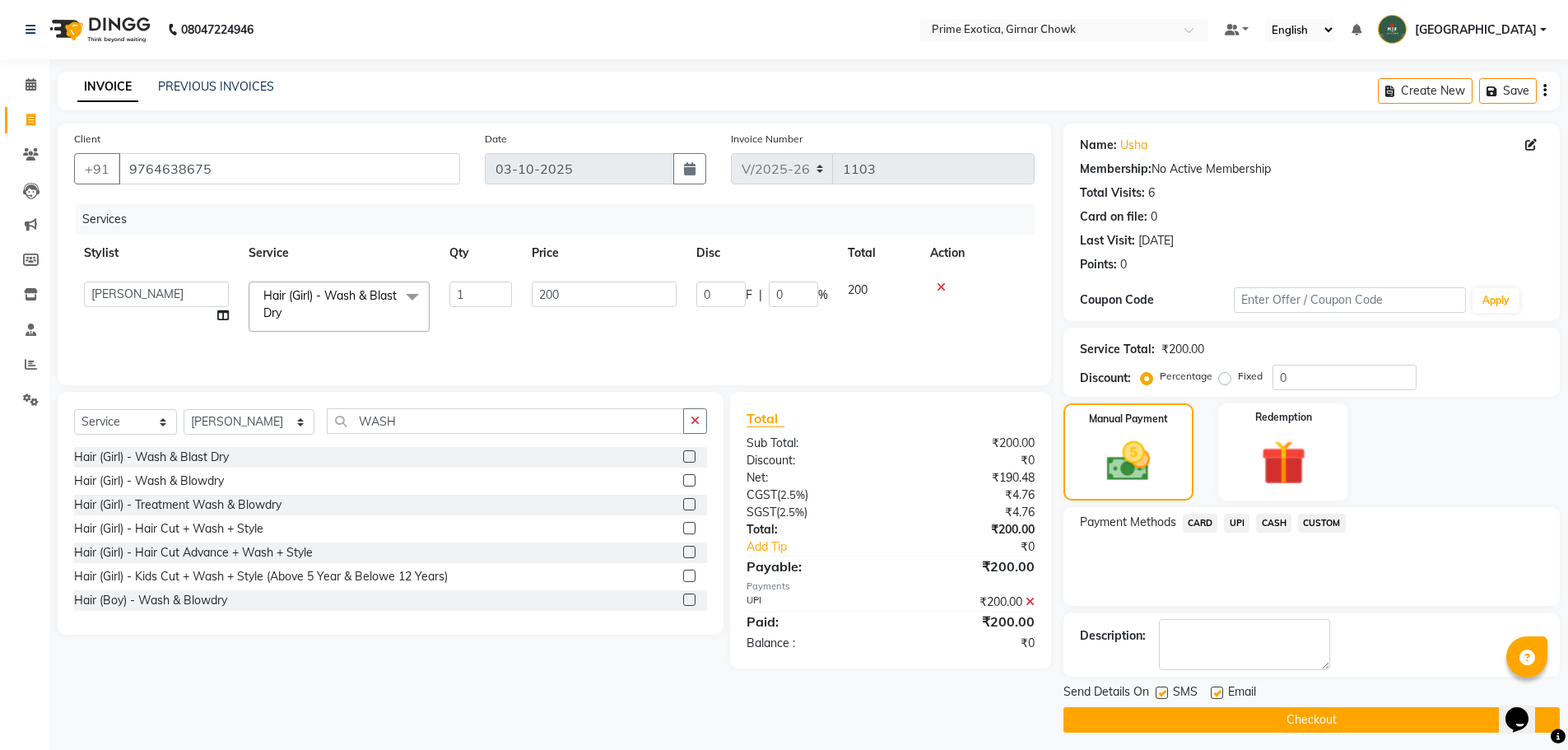
click at [1341, 709] on button "Checkout" at bounding box center [1311, 720] width 496 height 25
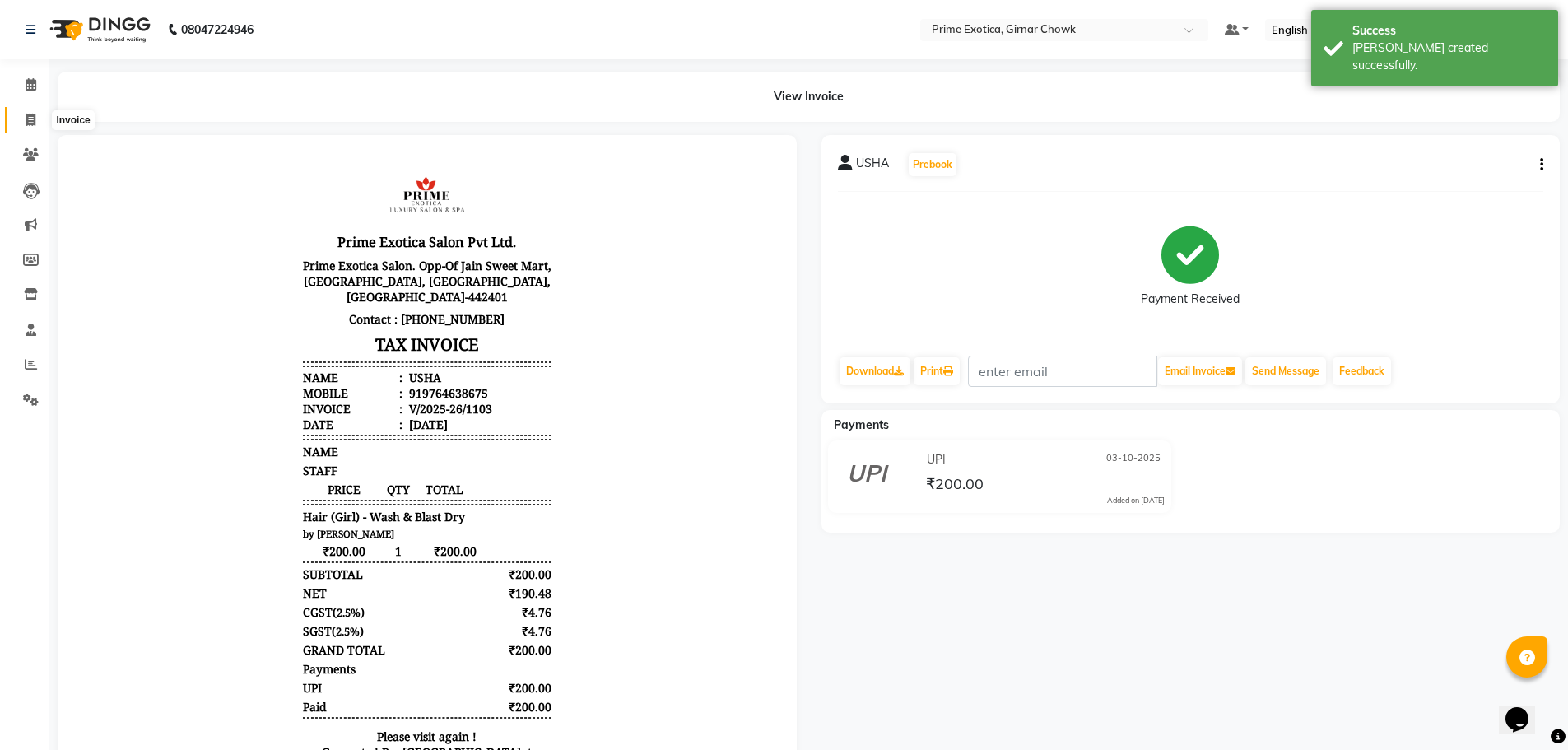
click at [30, 118] on icon at bounding box center [30, 119] width 9 height 13
select select "5796"
select select "service"
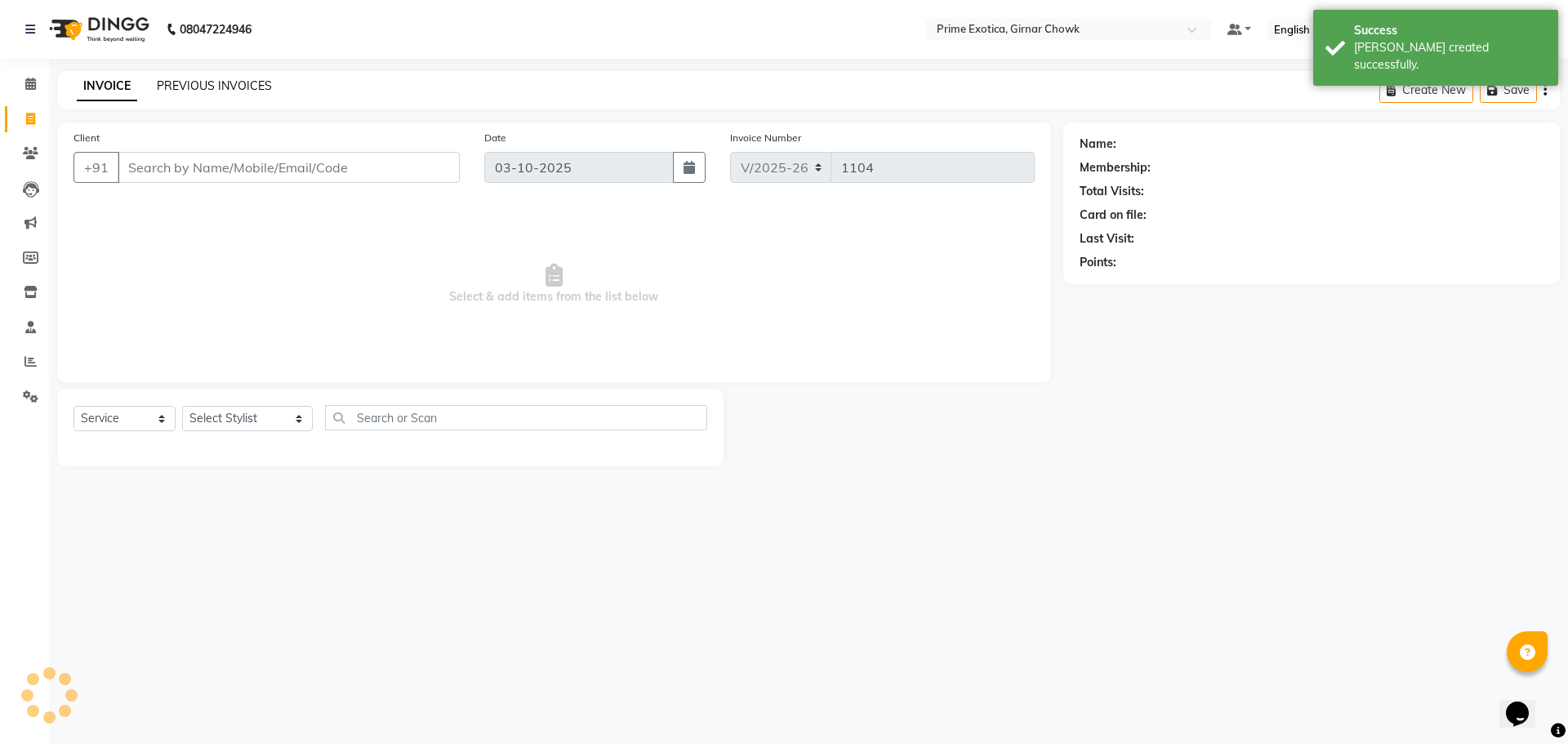
click at [229, 87] on link "PREVIOUS INVOICES" at bounding box center [214, 86] width 115 height 15
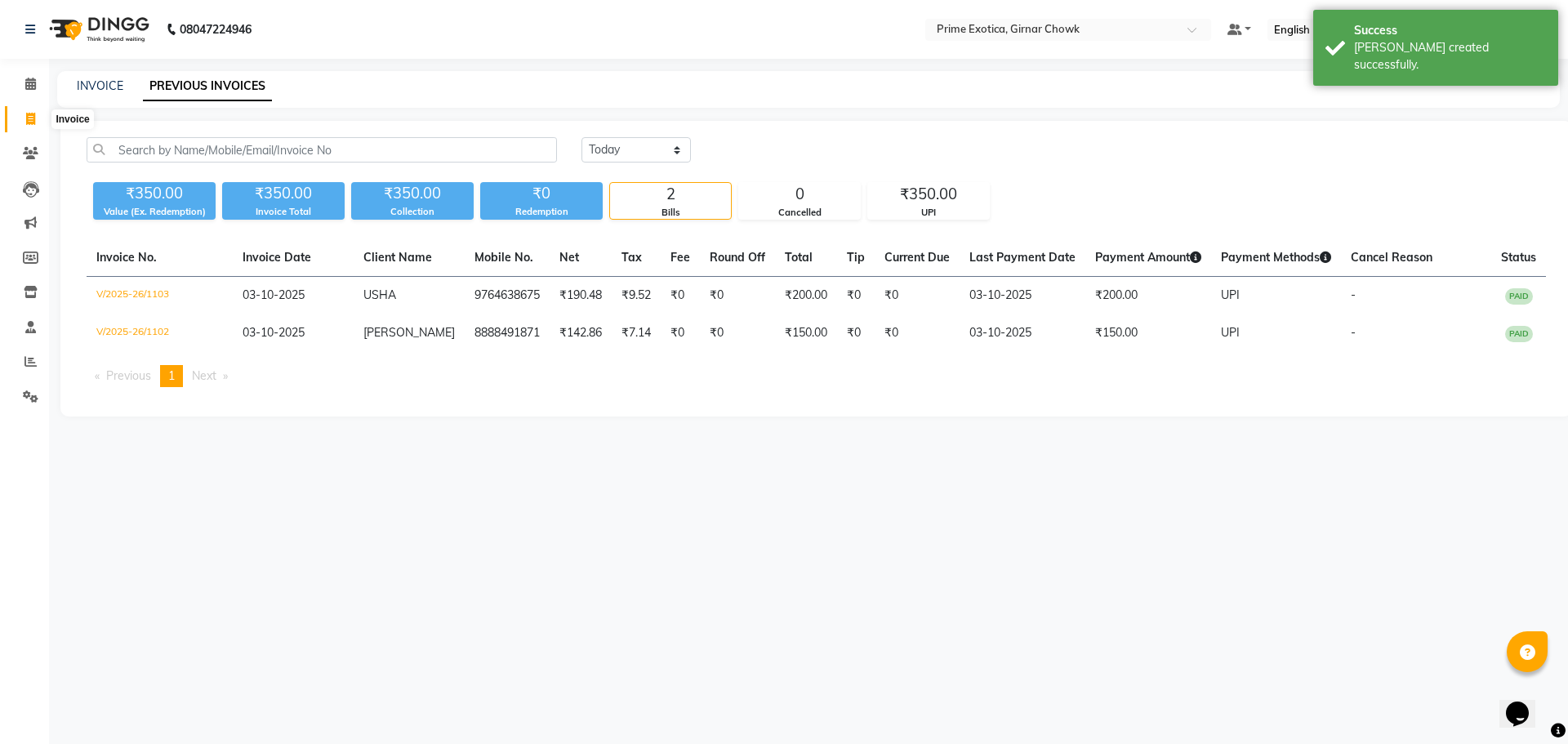
click at [24, 120] on span at bounding box center [30, 119] width 29 height 18
select select "5796"
select select "service"
